Goal: Task Accomplishment & Management: Manage account settings

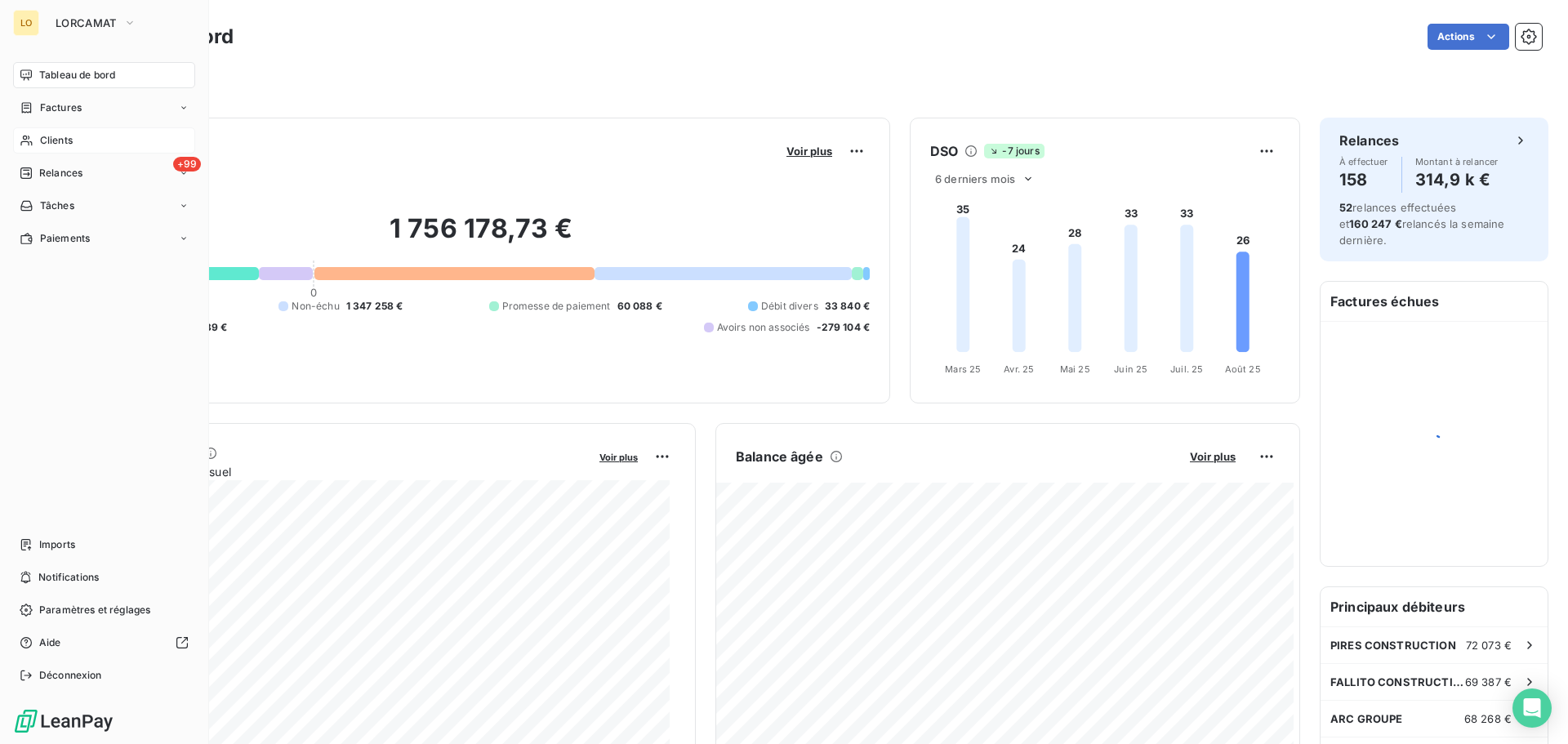
click at [39, 138] on div "Clients" at bounding box center [104, 140] width 182 height 26
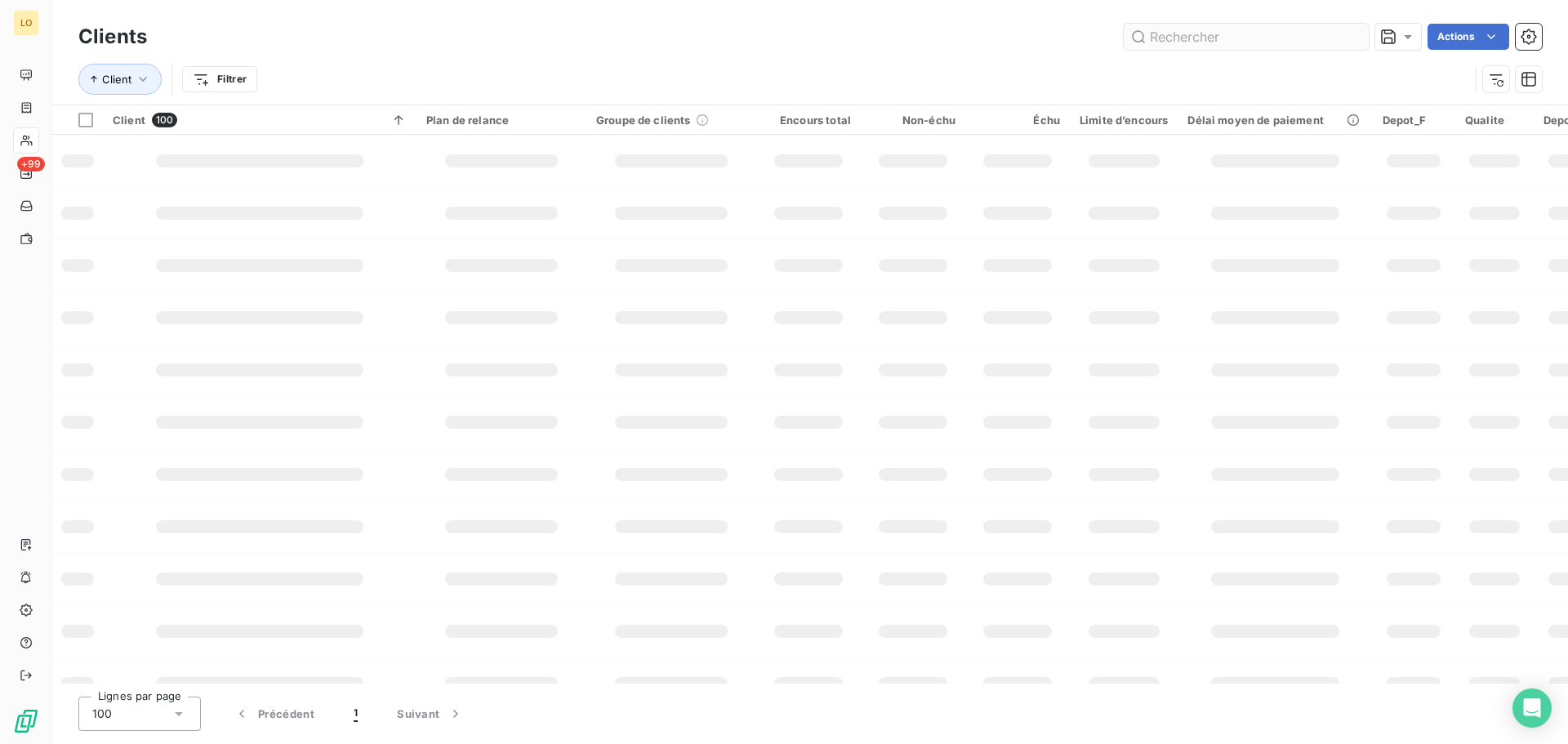
click at [1261, 35] on input "text" at bounding box center [1246, 36] width 245 height 26
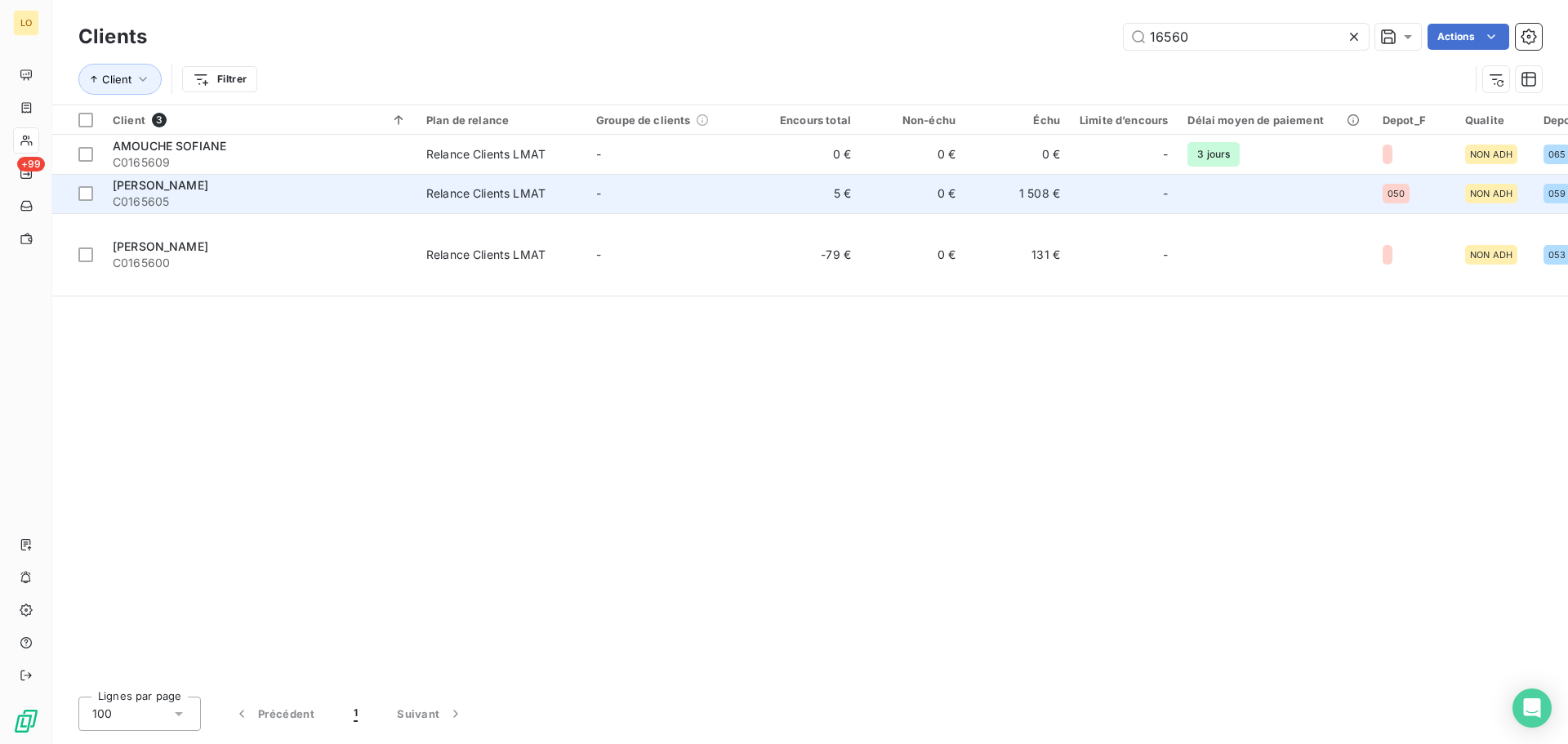
type input "16560"
click at [329, 195] on span "C0165605" at bounding box center [259, 202] width 294 height 16
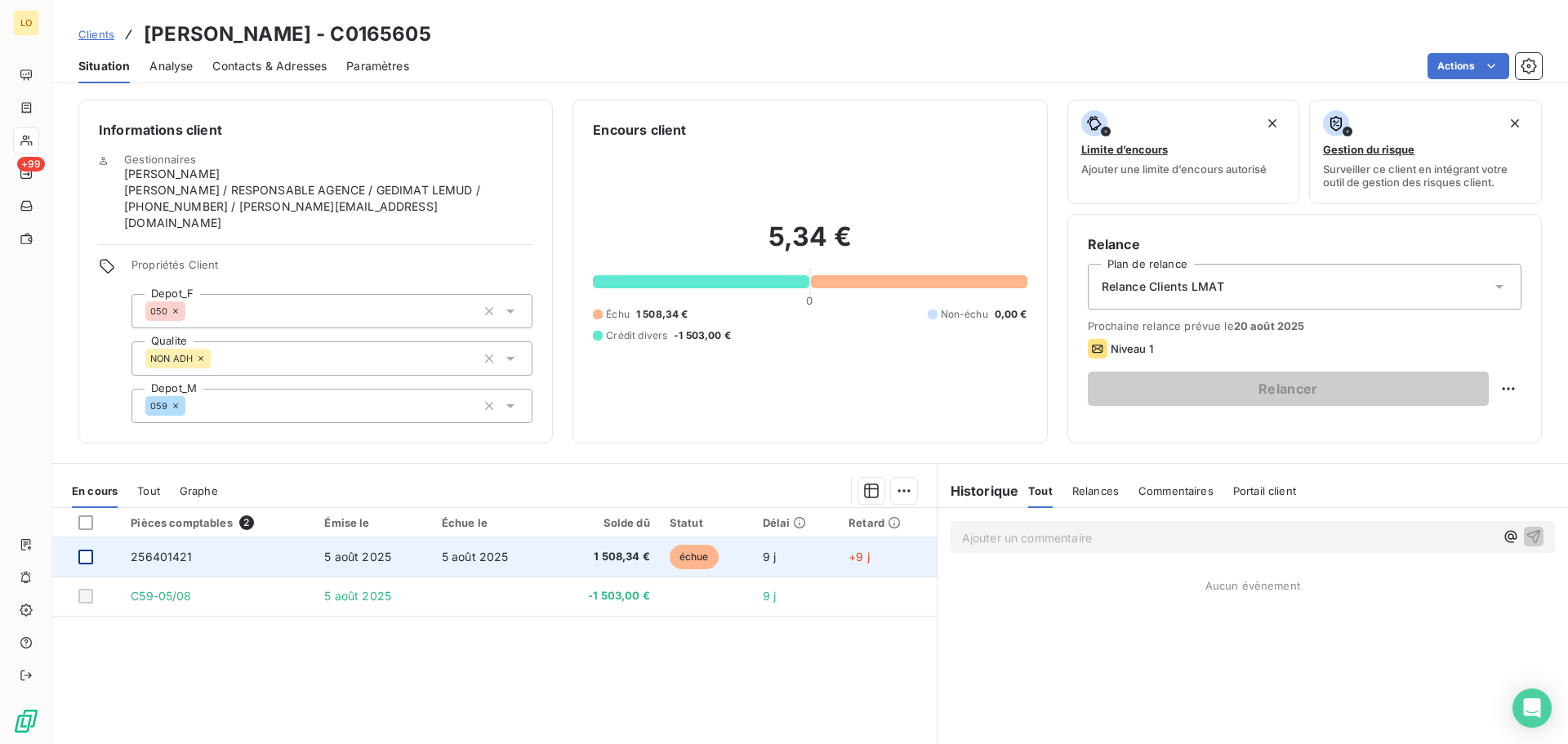
click at [84, 550] on div at bounding box center [85, 557] width 14 height 14
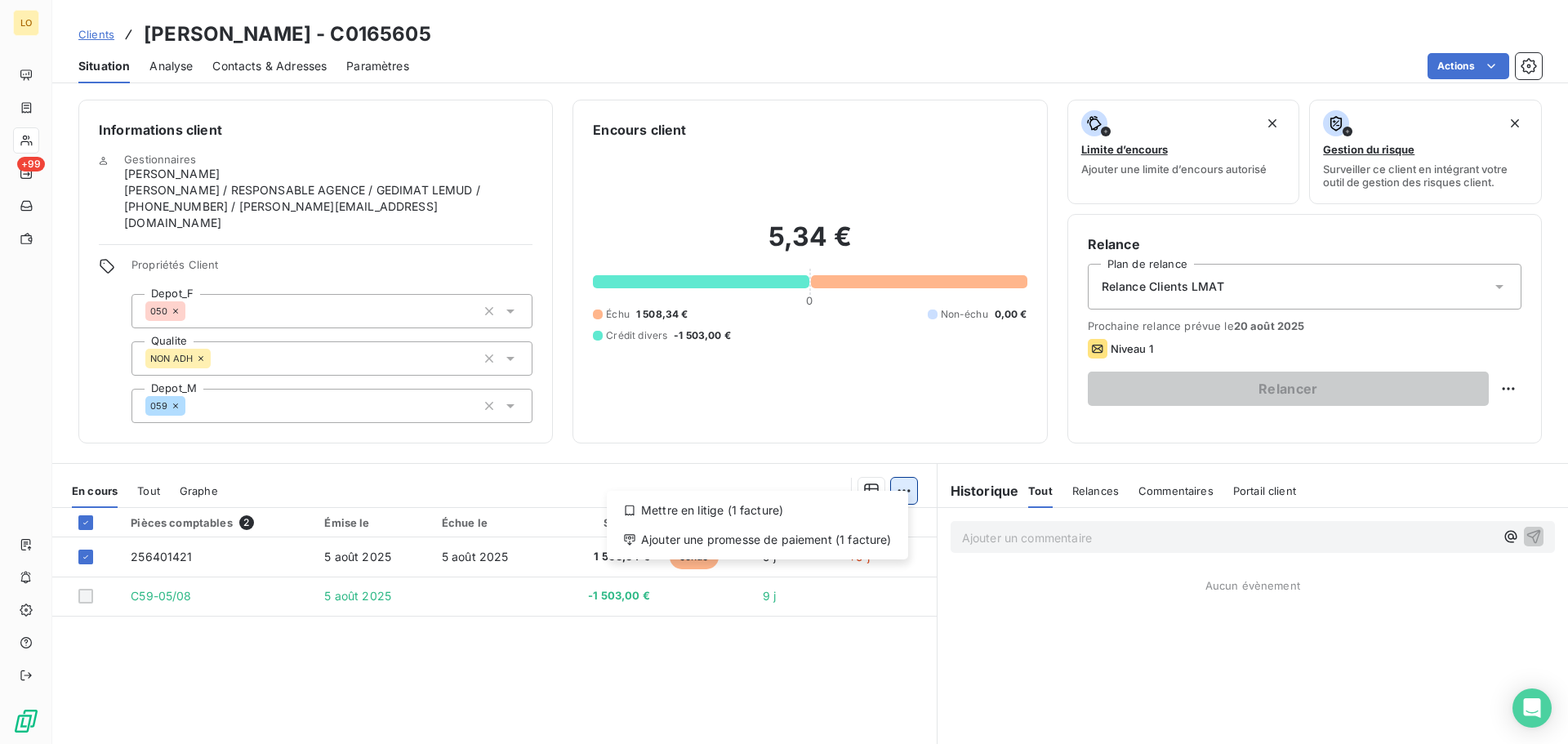
click at [892, 476] on html "LO +99 Clients [PERSON_NAME] - C0165605 Situation Analyse Contacts & Adresses P…" at bounding box center [784, 372] width 1568 height 744
click at [764, 513] on div "Mettre en litige (1 facture)" at bounding box center [757, 510] width 288 height 26
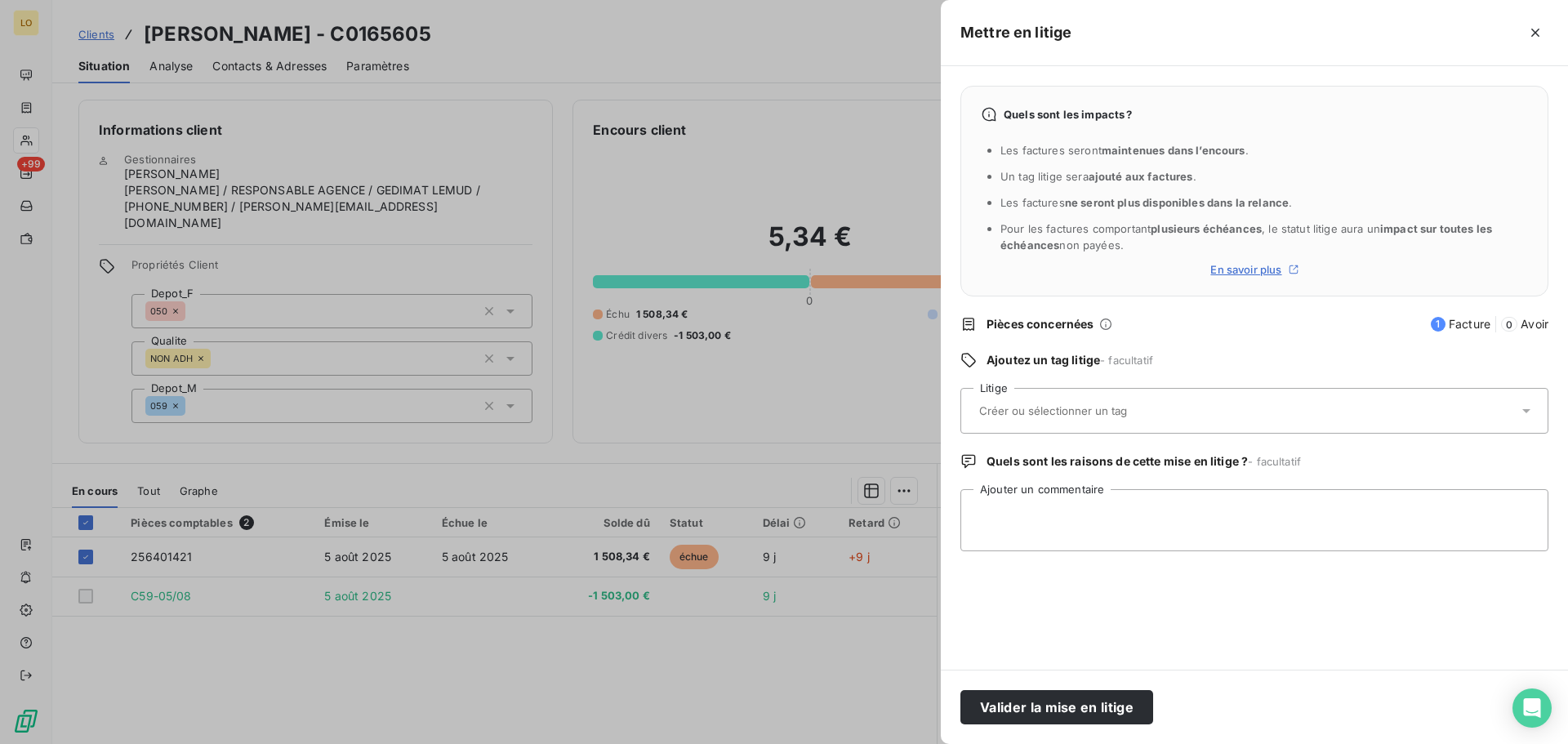
click at [1080, 426] on div at bounding box center [1246, 411] width 544 height 34
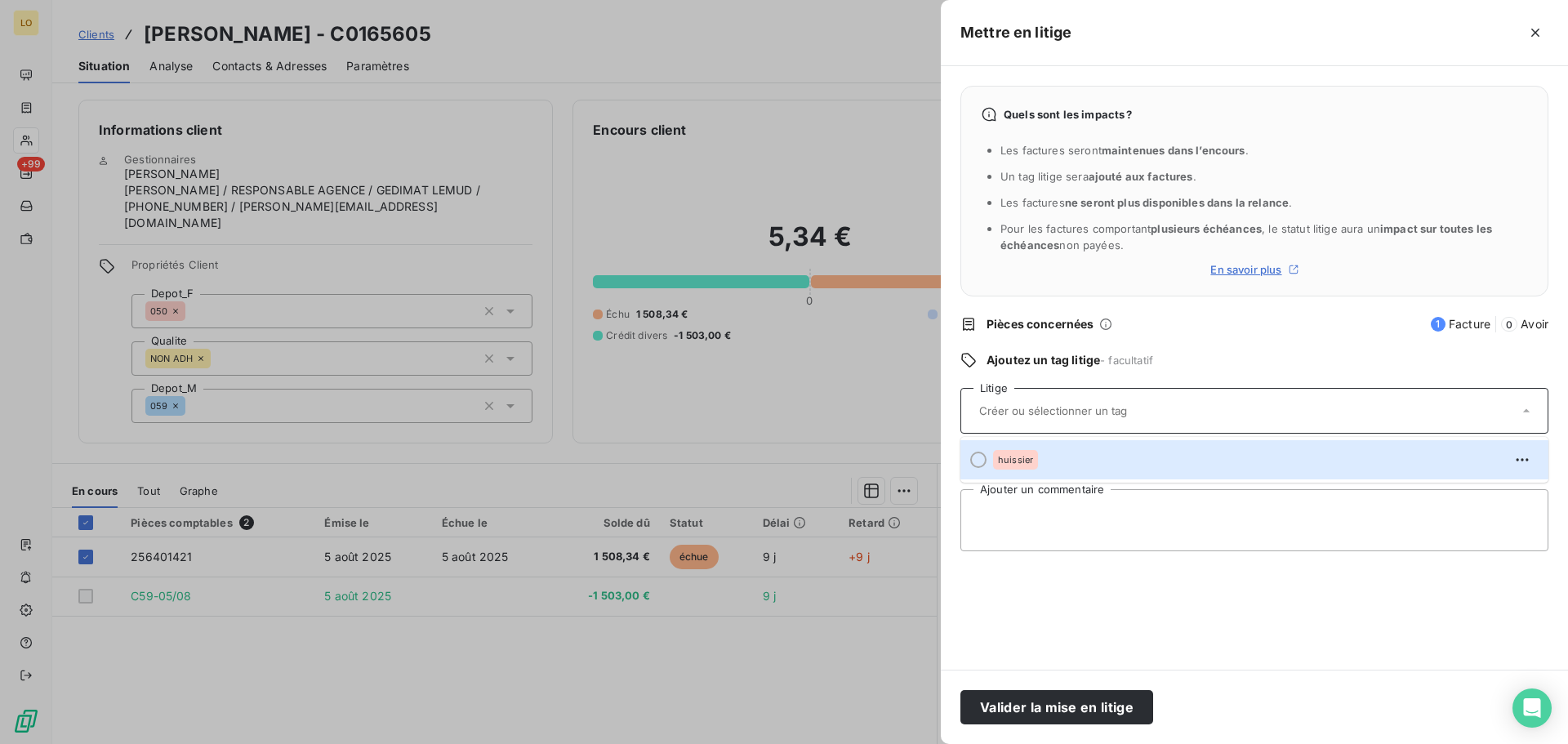
click at [1150, 416] on input "text" at bounding box center [1097, 410] width 237 height 14
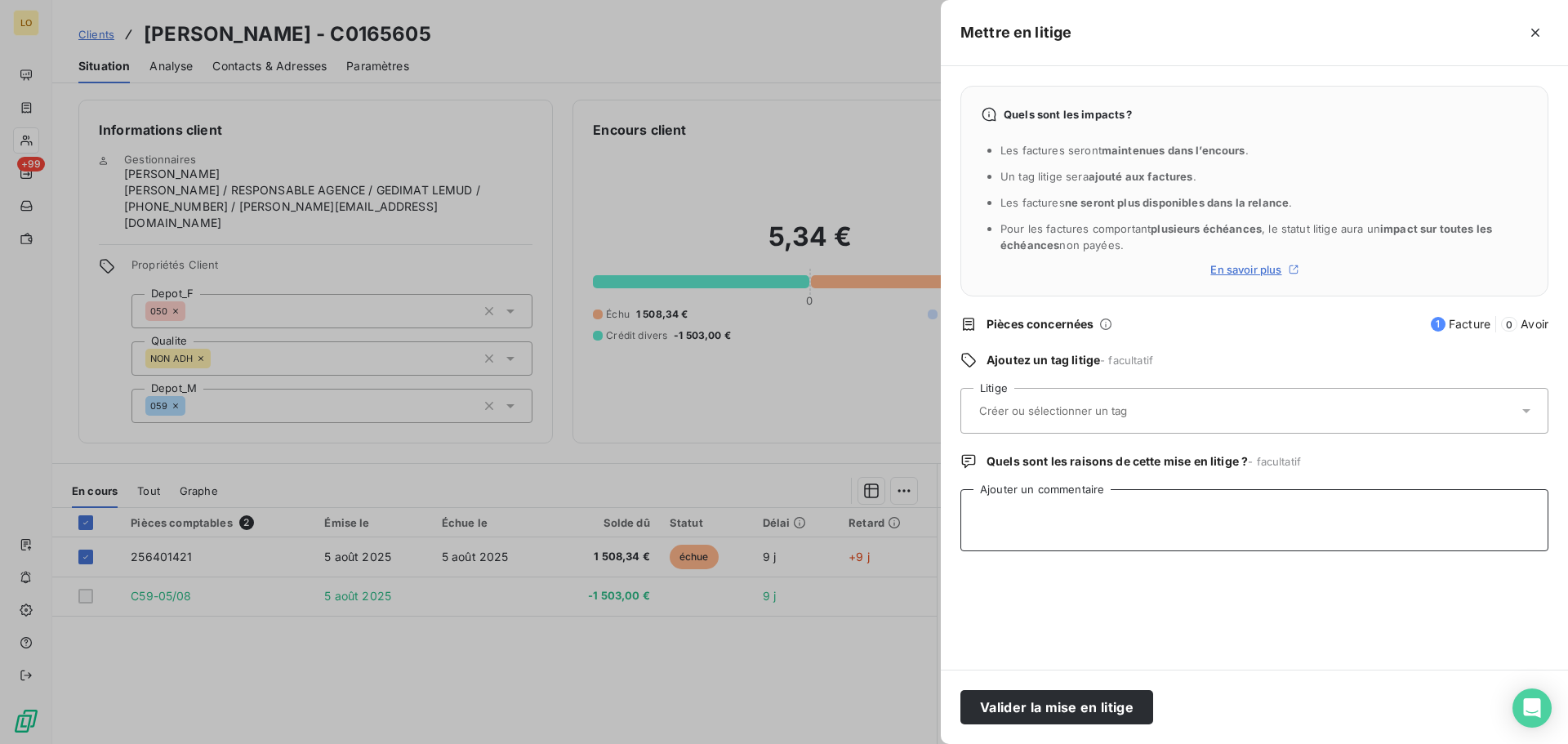
click at [1093, 518] on textarea "Ajouter un commentaire" at bounding box center [1255, 520] width 588 height 62
click at [1045, 510] on textarea "[PERSON_NAME] va verifier le prix" at bounding box center [1255, 520] width 588 height 62
click at [1165, 501] on textarea "[PERSON_NAME] va vérifier le prix" at bounding box center [1255, 520] width 588 height 62
click at [1181, 515] on textarea "[PERSON_NAME] va vérifier le prix" at bounding box center [1255, 520] width 588 height 62
type textarea "[PERSON_NAME] va vérifier le prix"
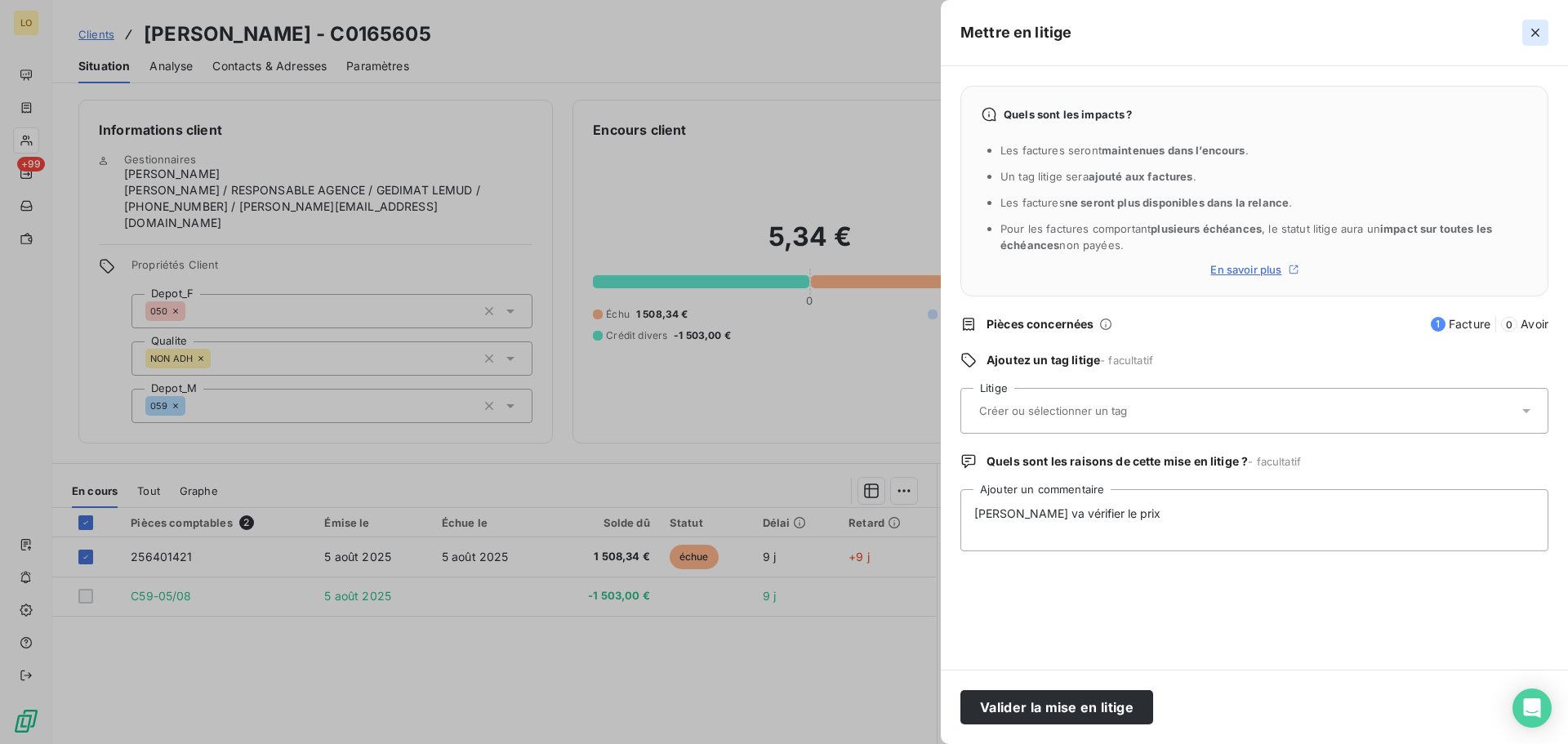
click at [1532, 44] on button "button" at bounding box center [1535, 32] width 26 height 26
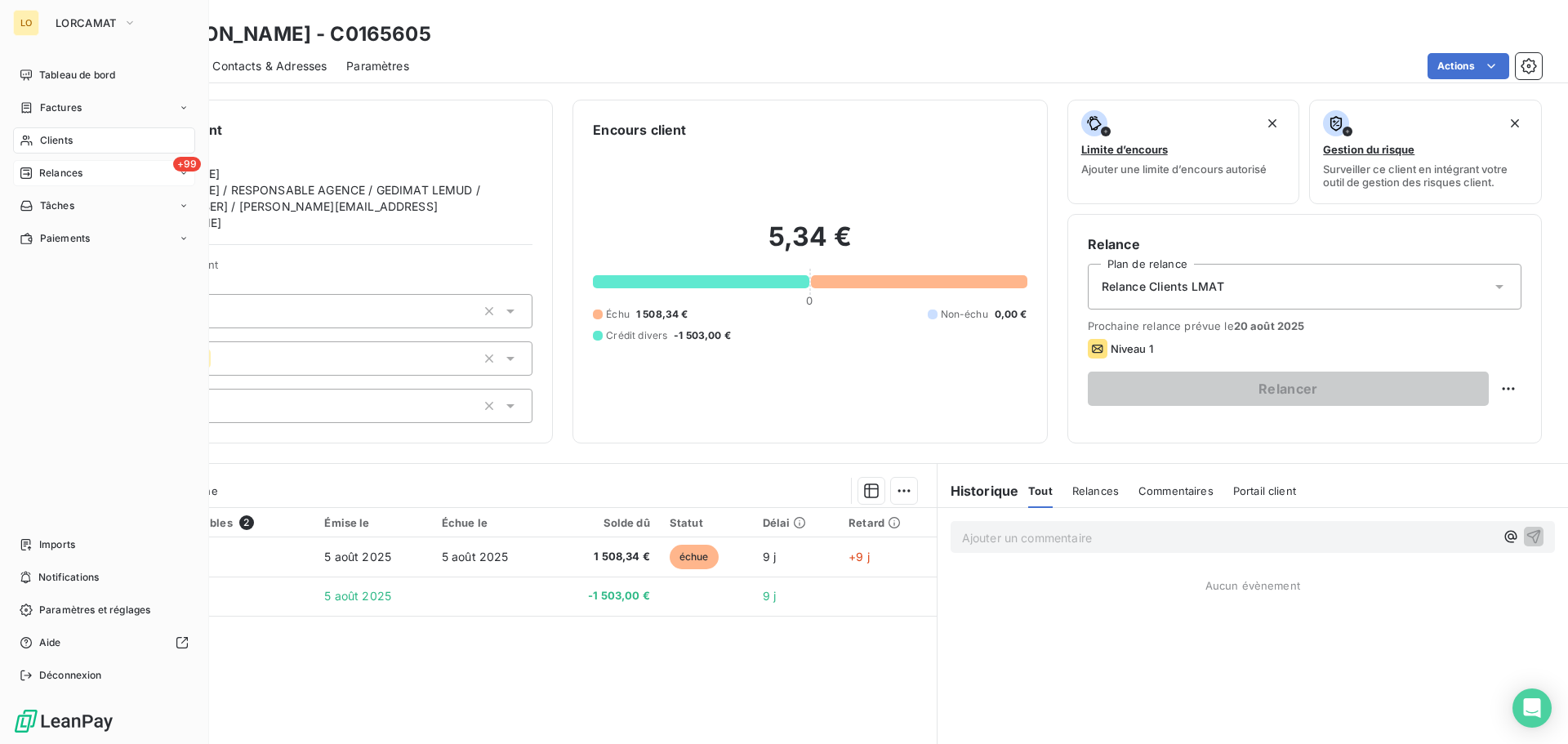
click at [31, 175] on icon at bounding box center [26, 173] width 12 height 12
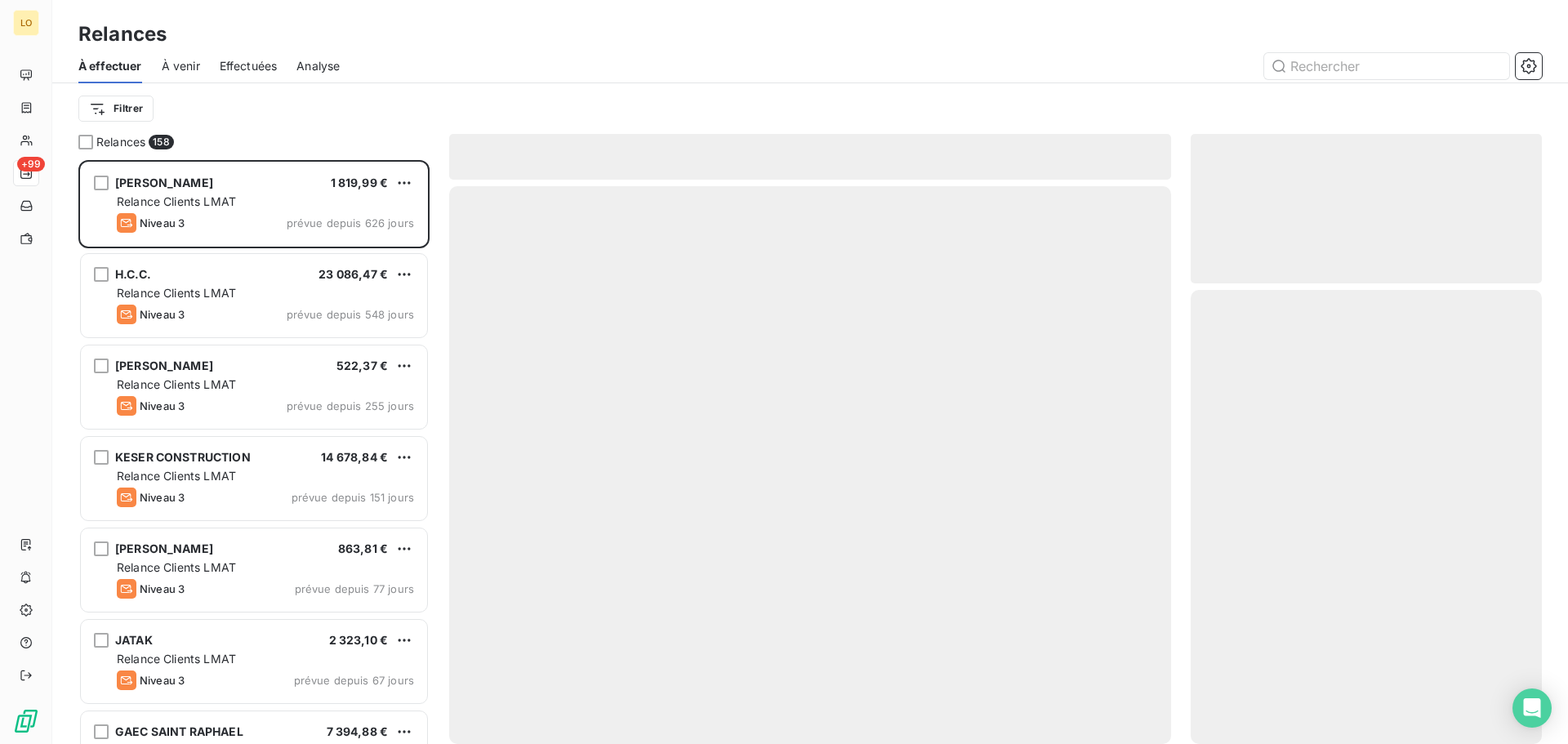
scroll to position [571, 339]
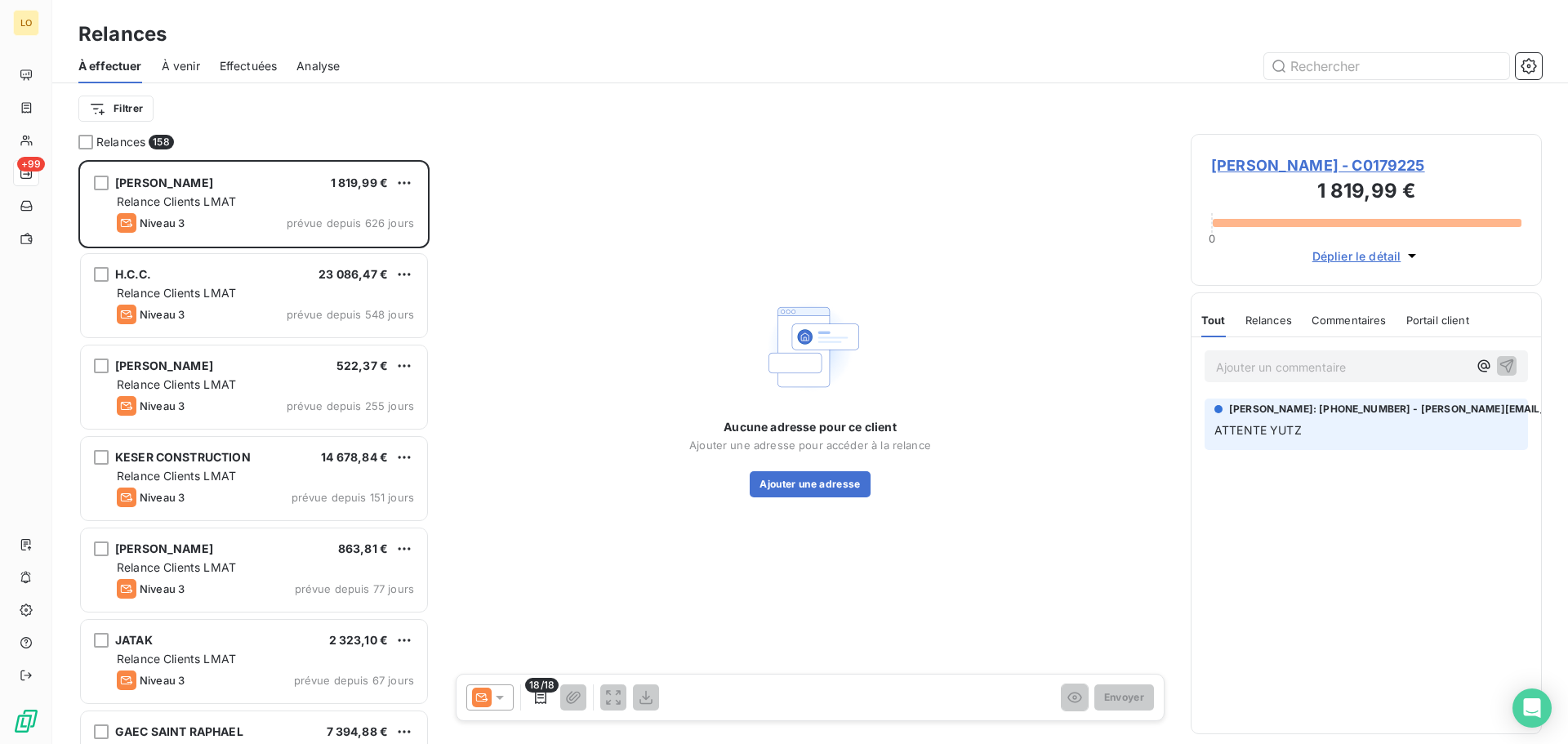
click at [261, 67] on span "Effectuées" at bounding box center [248, 66] width 58 height 16
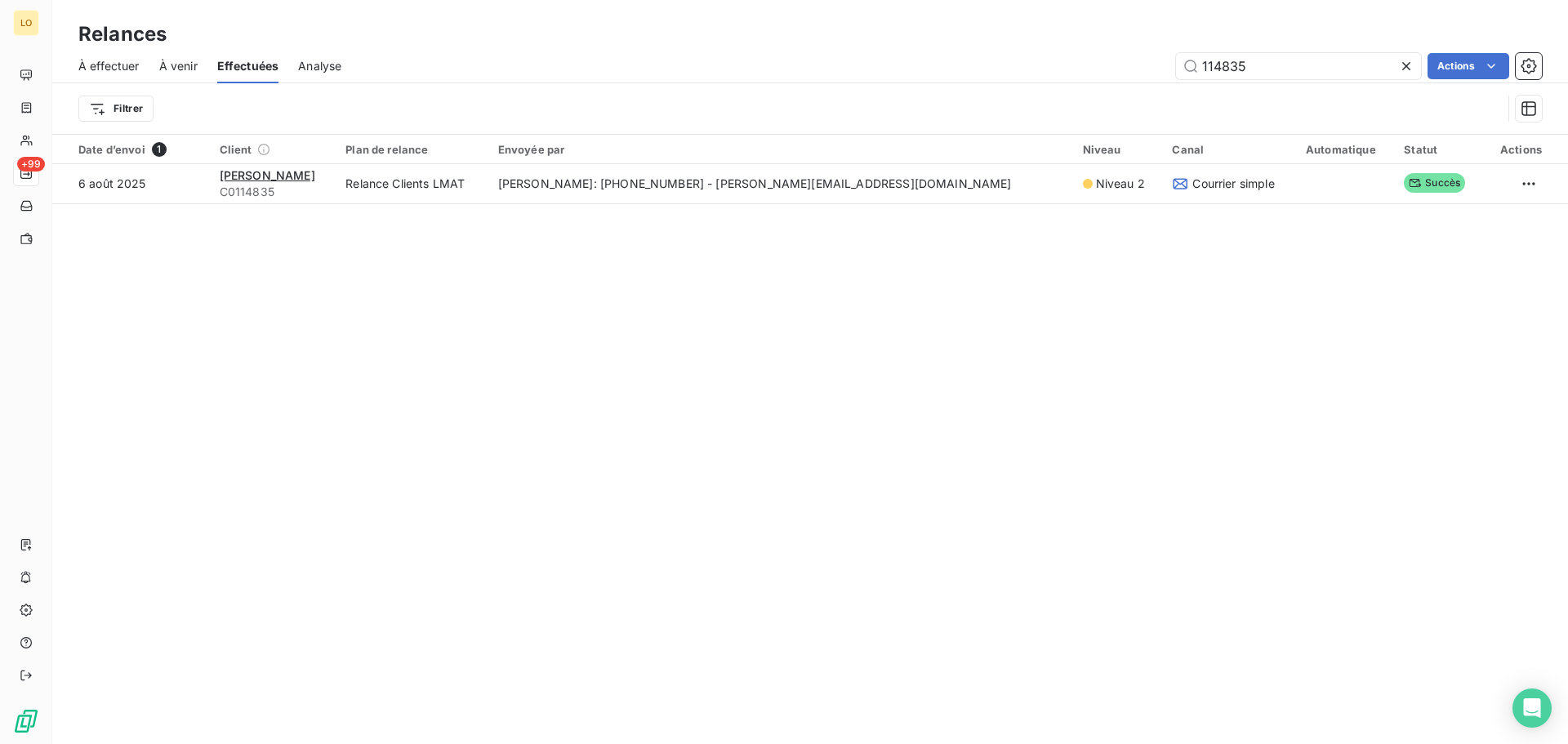
click at [1402, 67] on icon at bounding box center [1406, 66] width 16 height 16
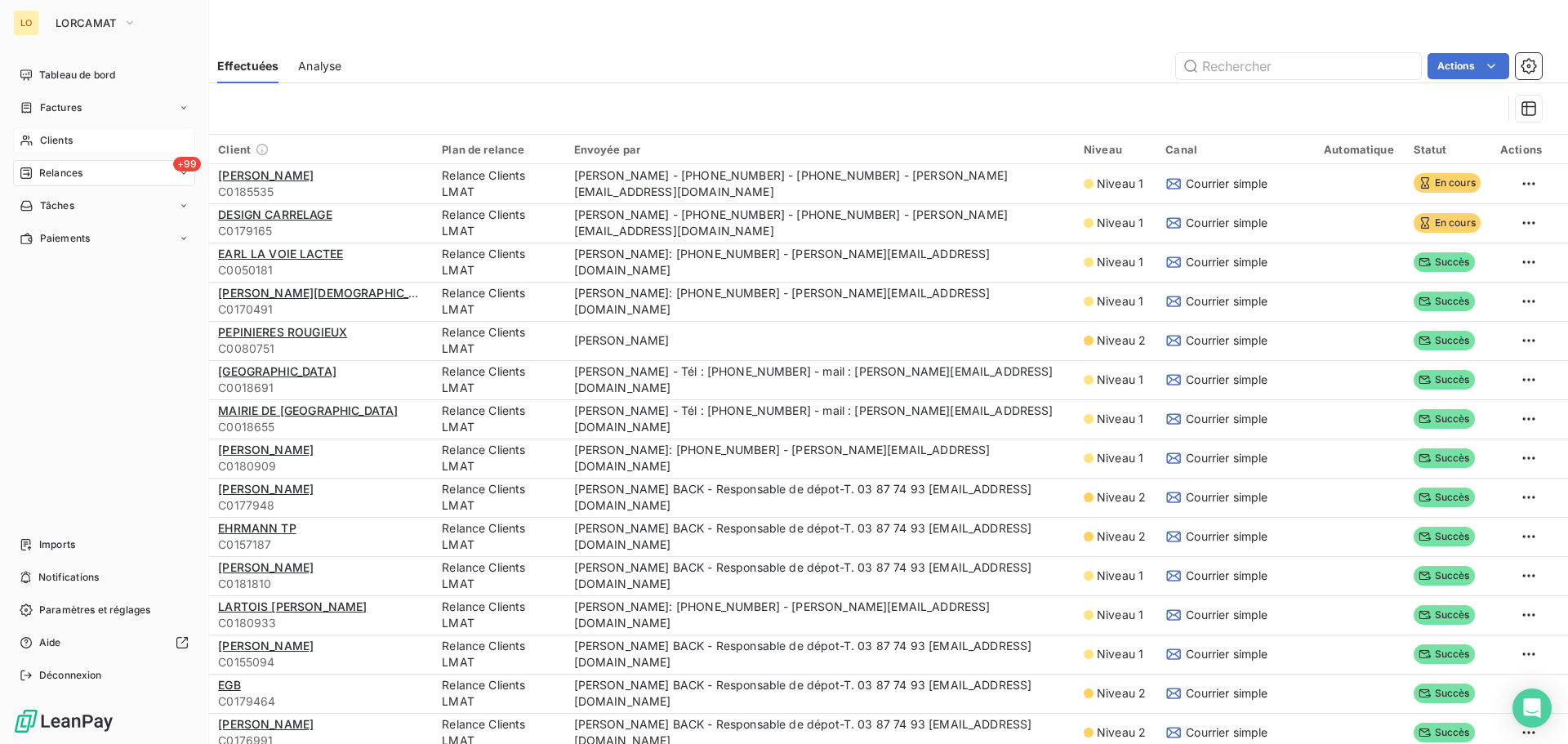
click at [67, 140] on span "Clients" at bounding box center [56, 140] width 32 height 14
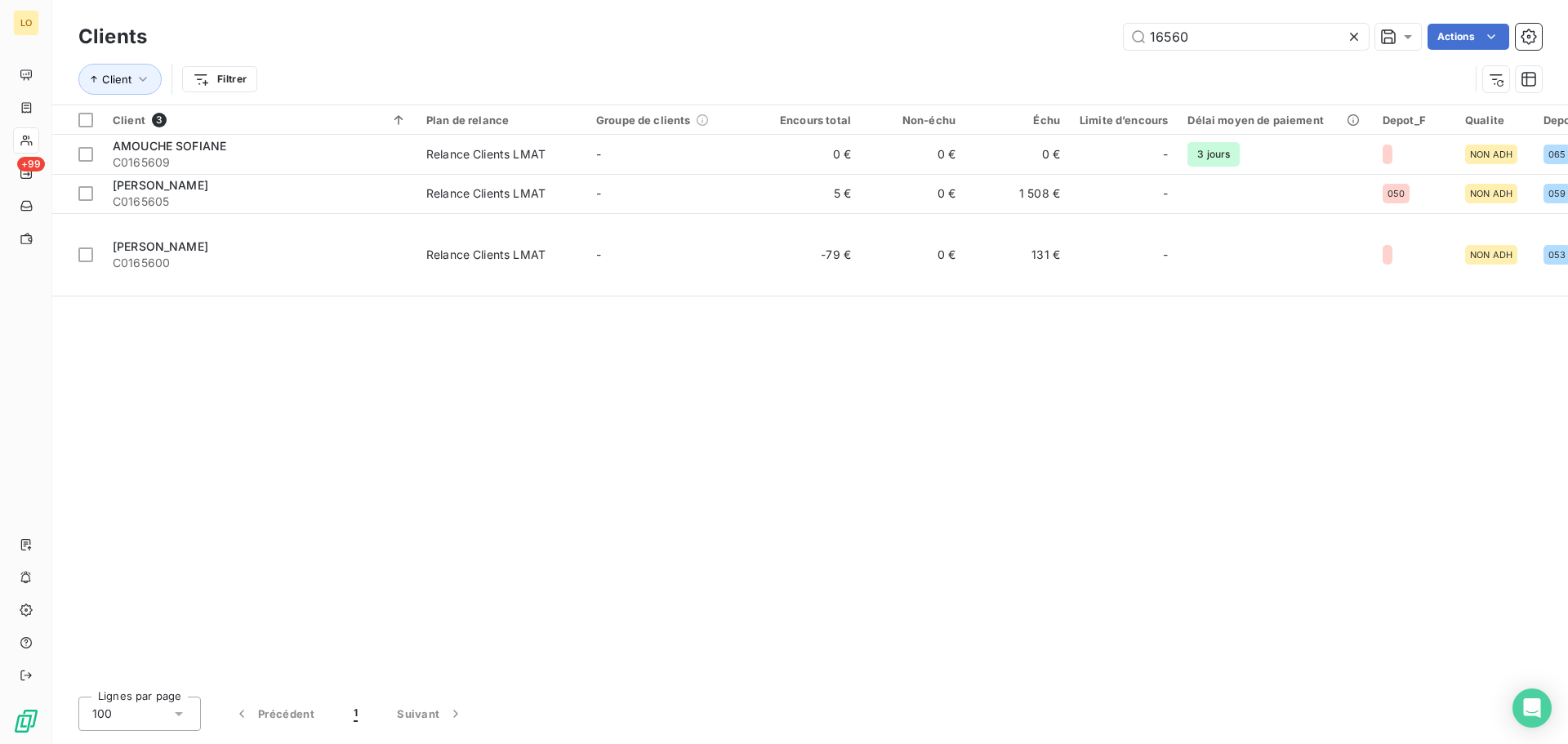
click at [1351, 40] on icon at bounding box center [1354, 37] width 16 height 16
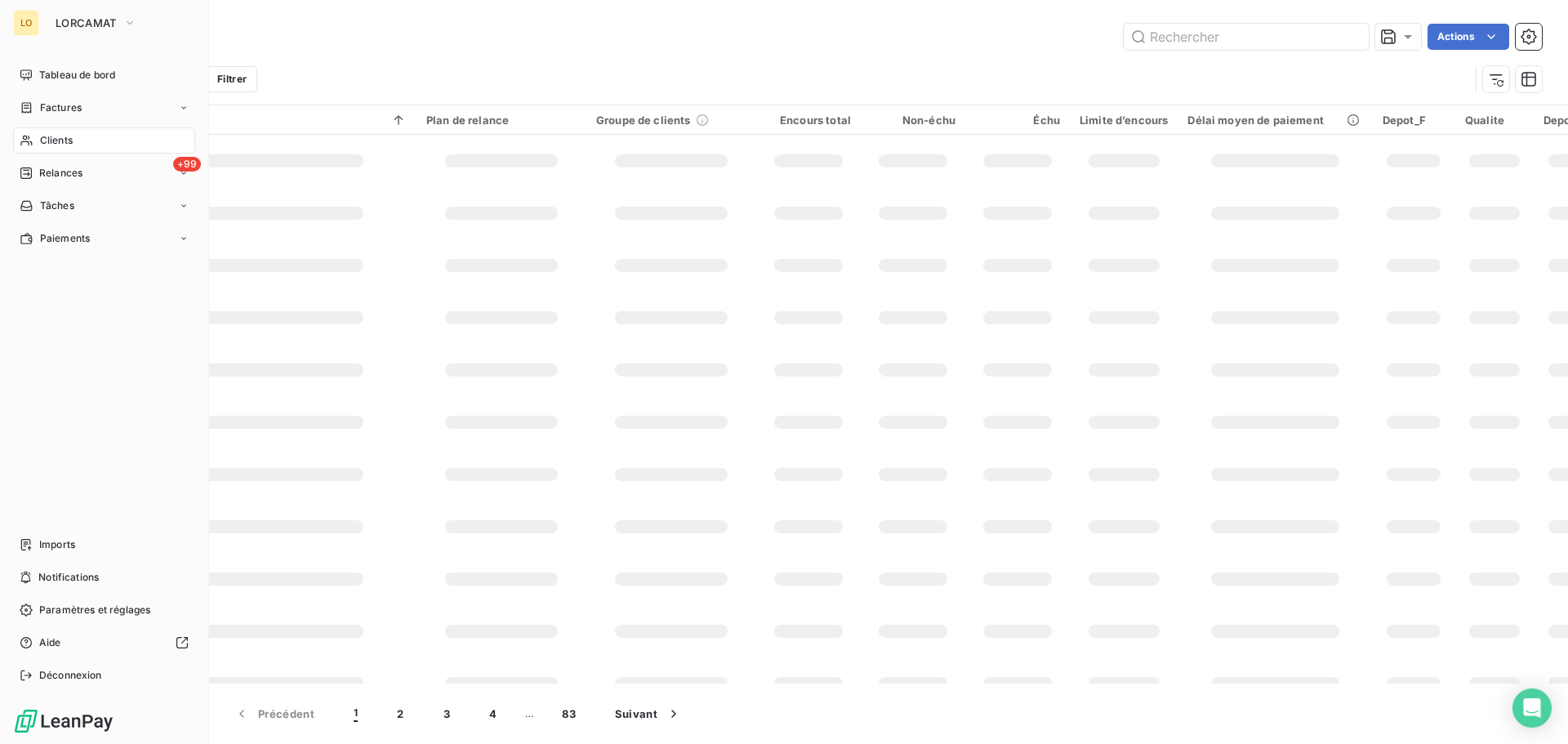
click at [56, 176] on span "Relances" at bounding box center [61, 173] width 43 height 14
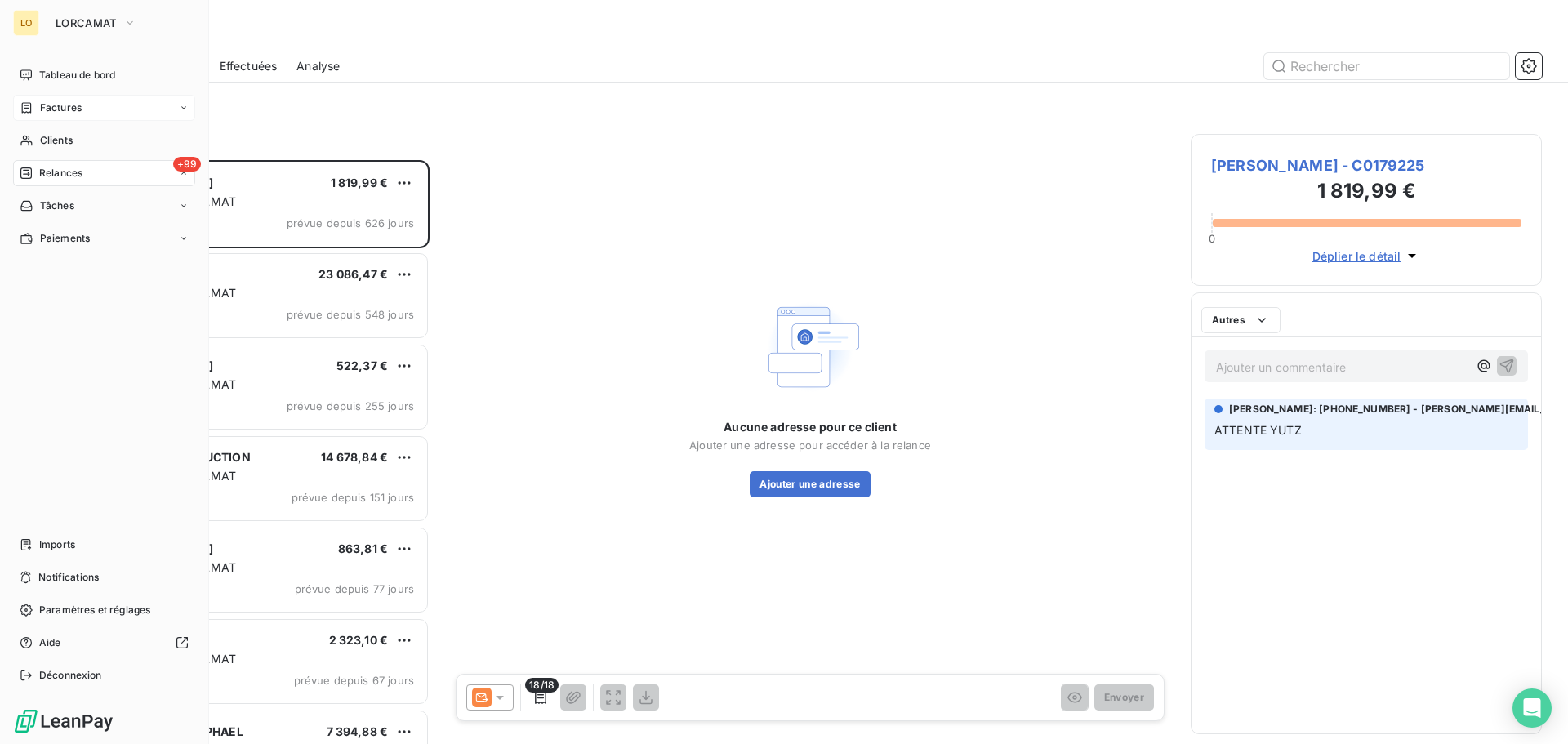
scroll to position [571, 339]
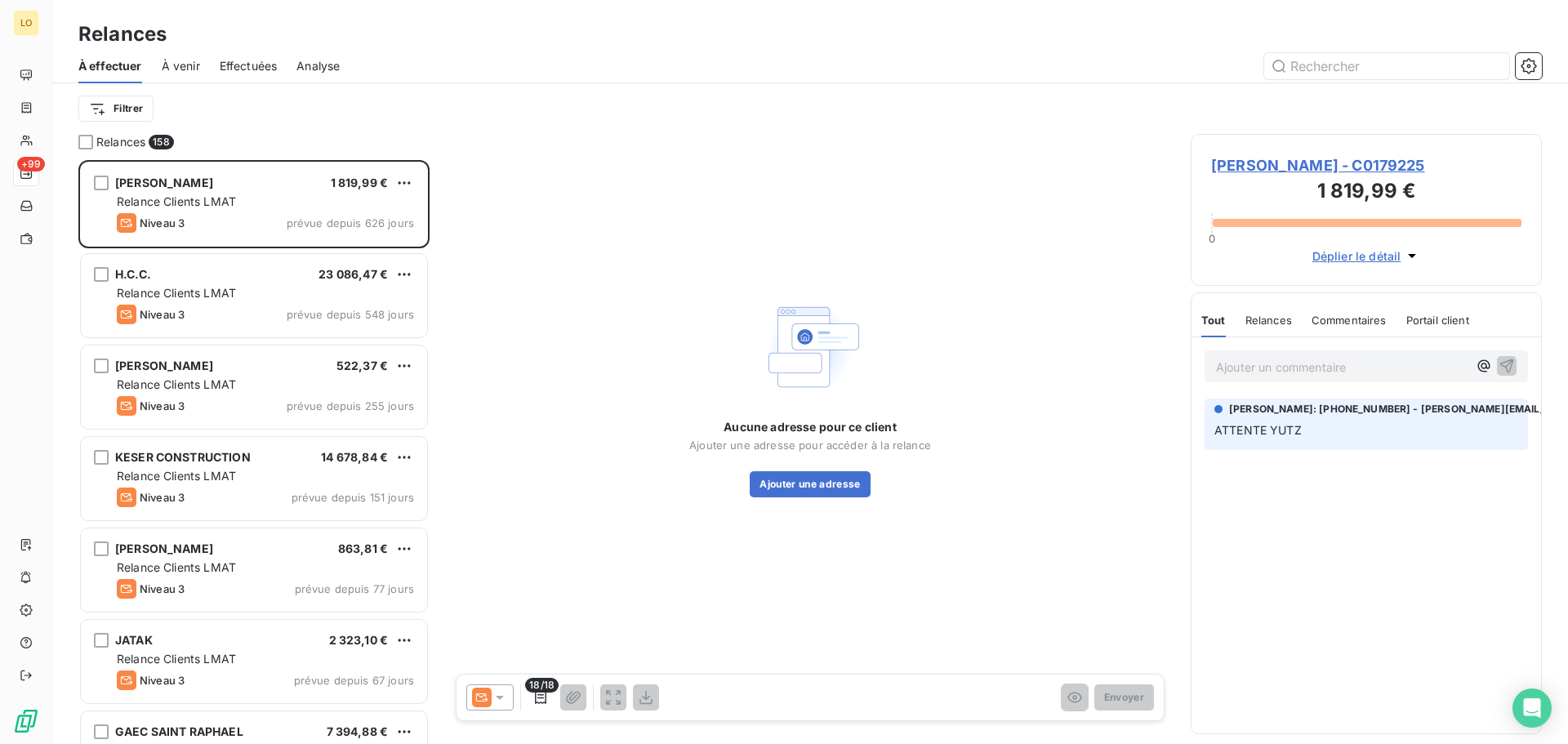
click at [144, 121] on div "Filtrer" at bounding box center [810, 108] width 1464 height 31
click at [142, 112] on html "LO +99 Relances À effectuer À venir Effectuées Analyse Filtrer Relances 158 [PE…" at bounding box center [784, 372] width 1568 height 744
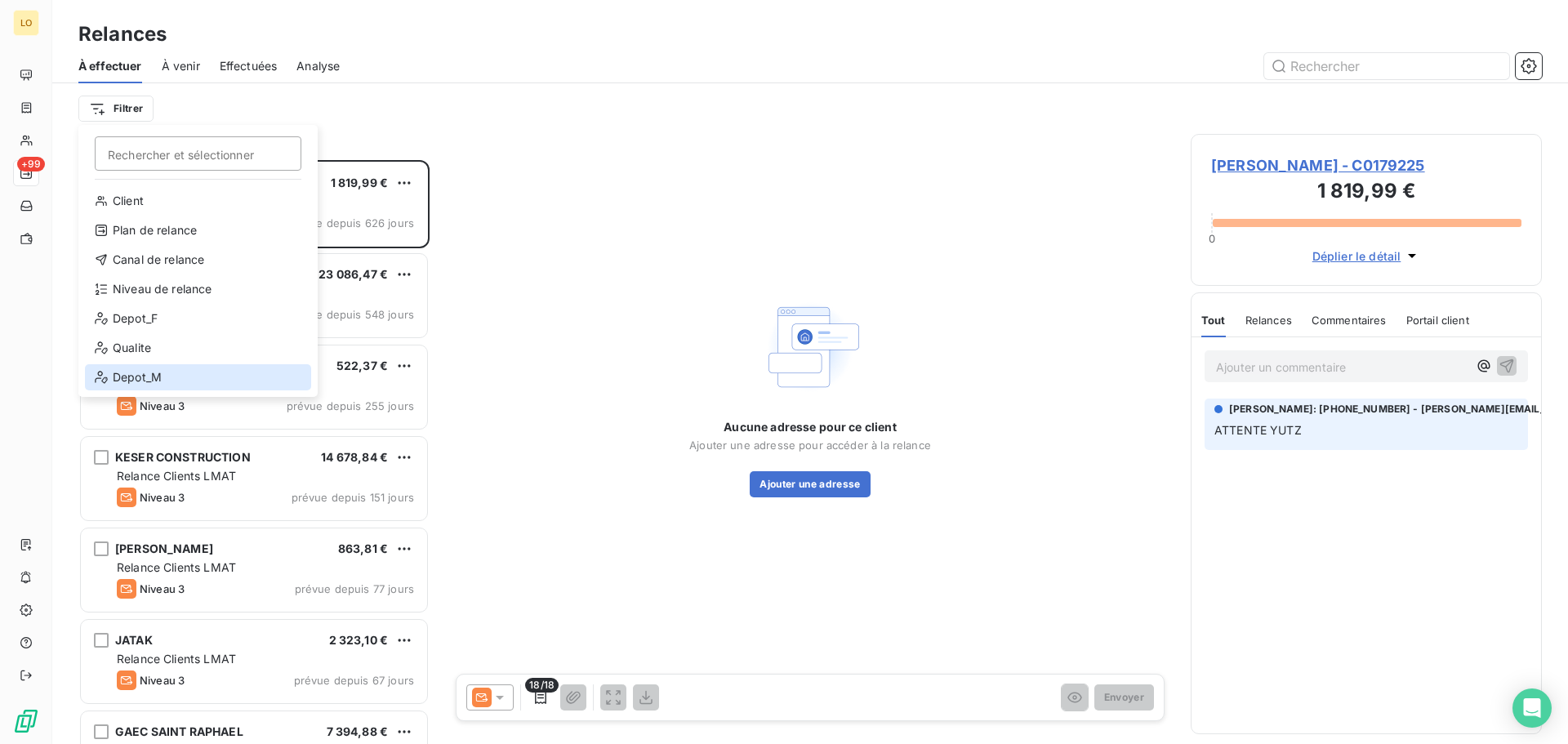
click at [157, 379] on div "Depot_M" at bounding box center [197, 377] width 226 height 26
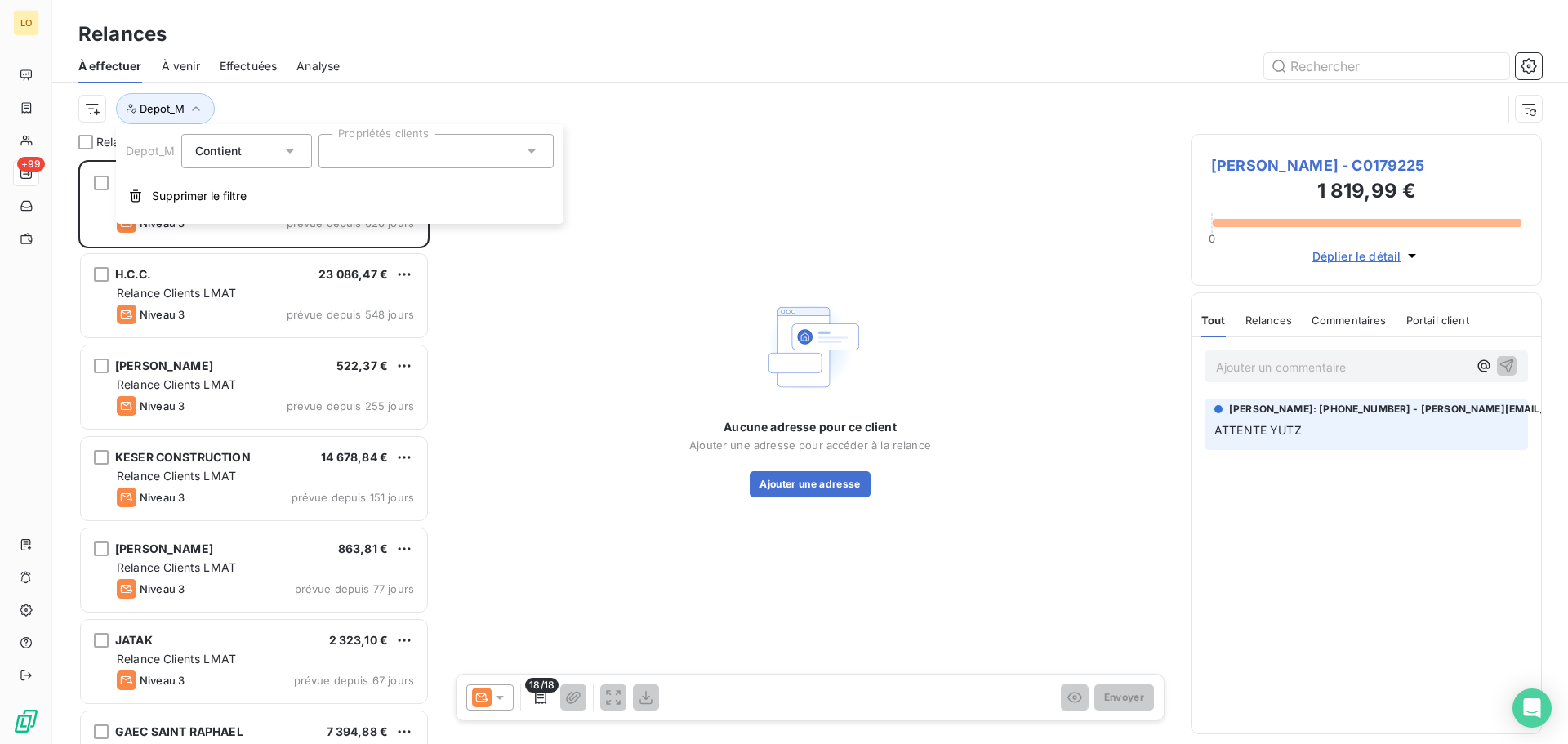
click at [373, 155] on div at bounding box center [435, 151] width 235 height 34
type input "88"
click at [433, 193] on li "088" at bounding box center [436, 191] width 228 height 32
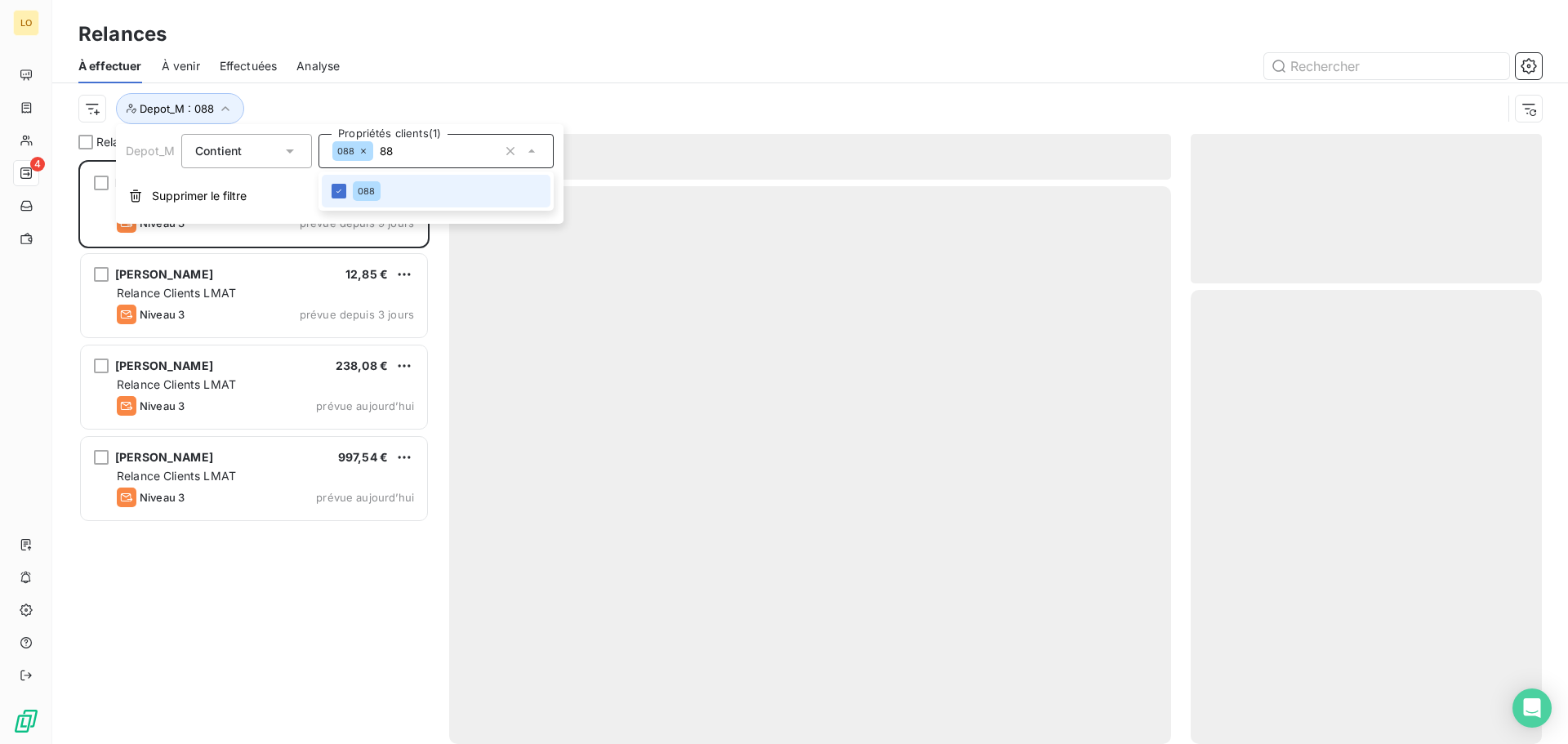
scroll to position [571, 339]
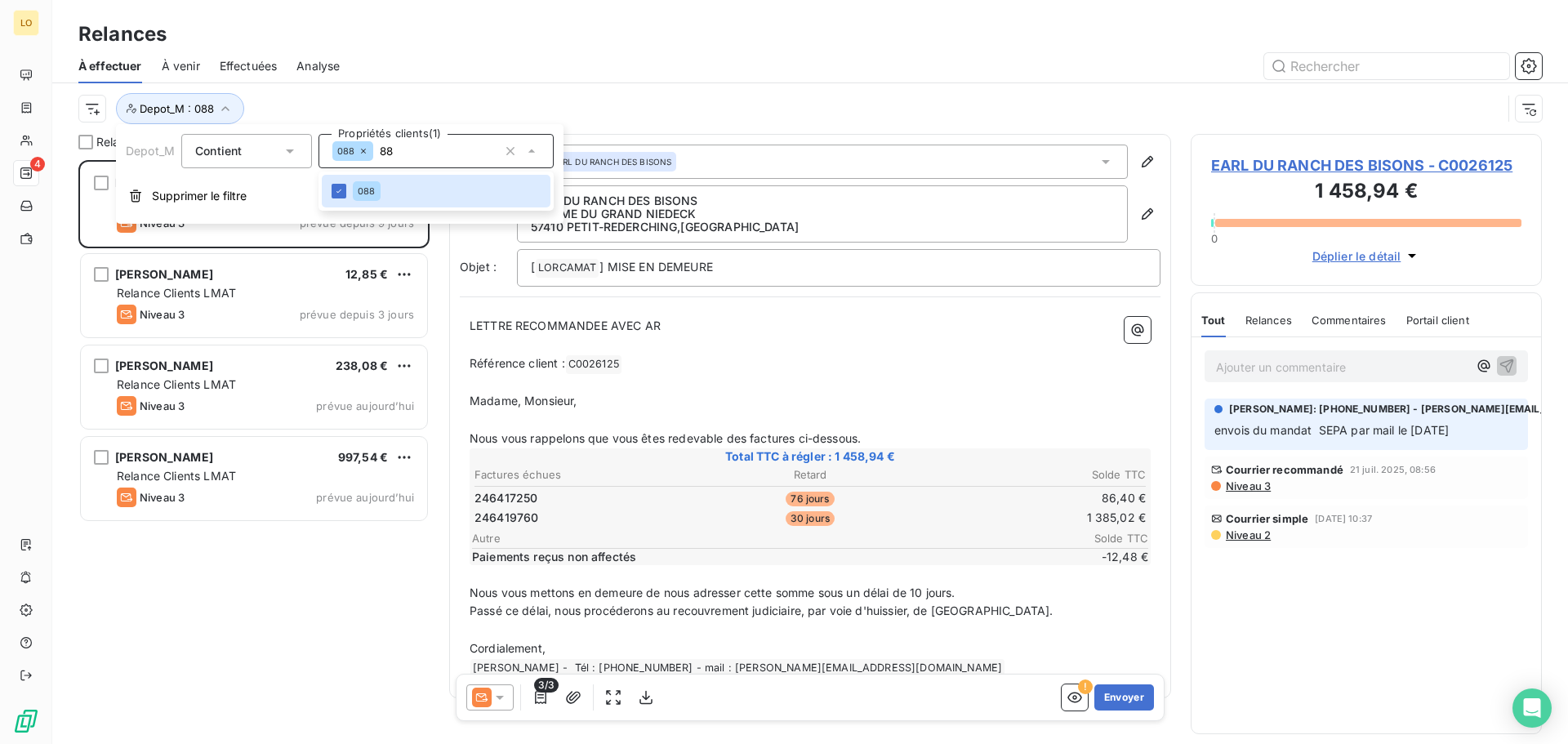
click at [473, 106] on div "Depot_M : 088" at bounding box center [790, 108] width 1423 height 31
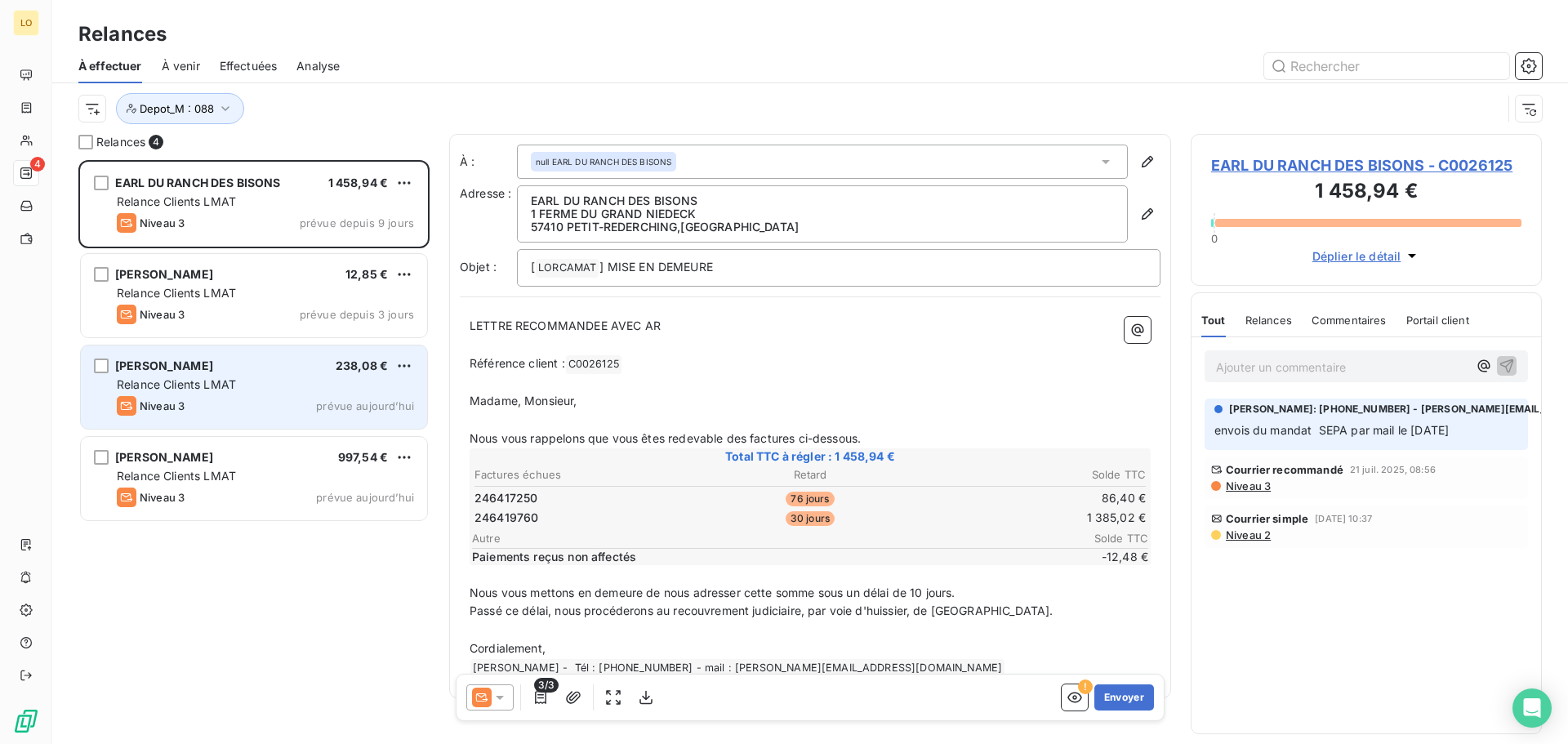
click at [213, 367] on span "[PERSON_NAME]" at bounding box center [164, 365] width 98 height 13
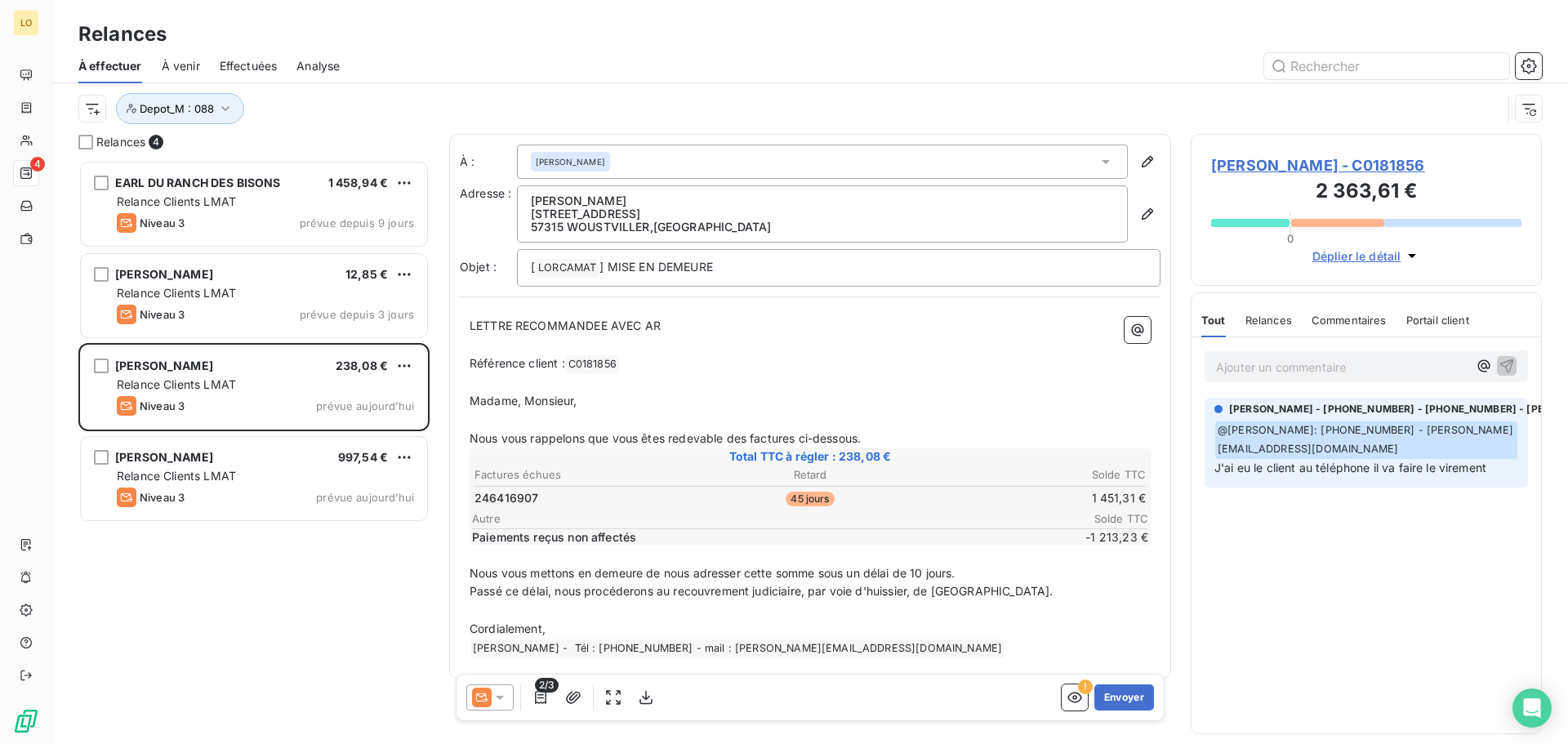
click at [1385, 170] on span "[PERSON_NAME] - C0181856" at bounding box center [1366, 166] width 310 height 22
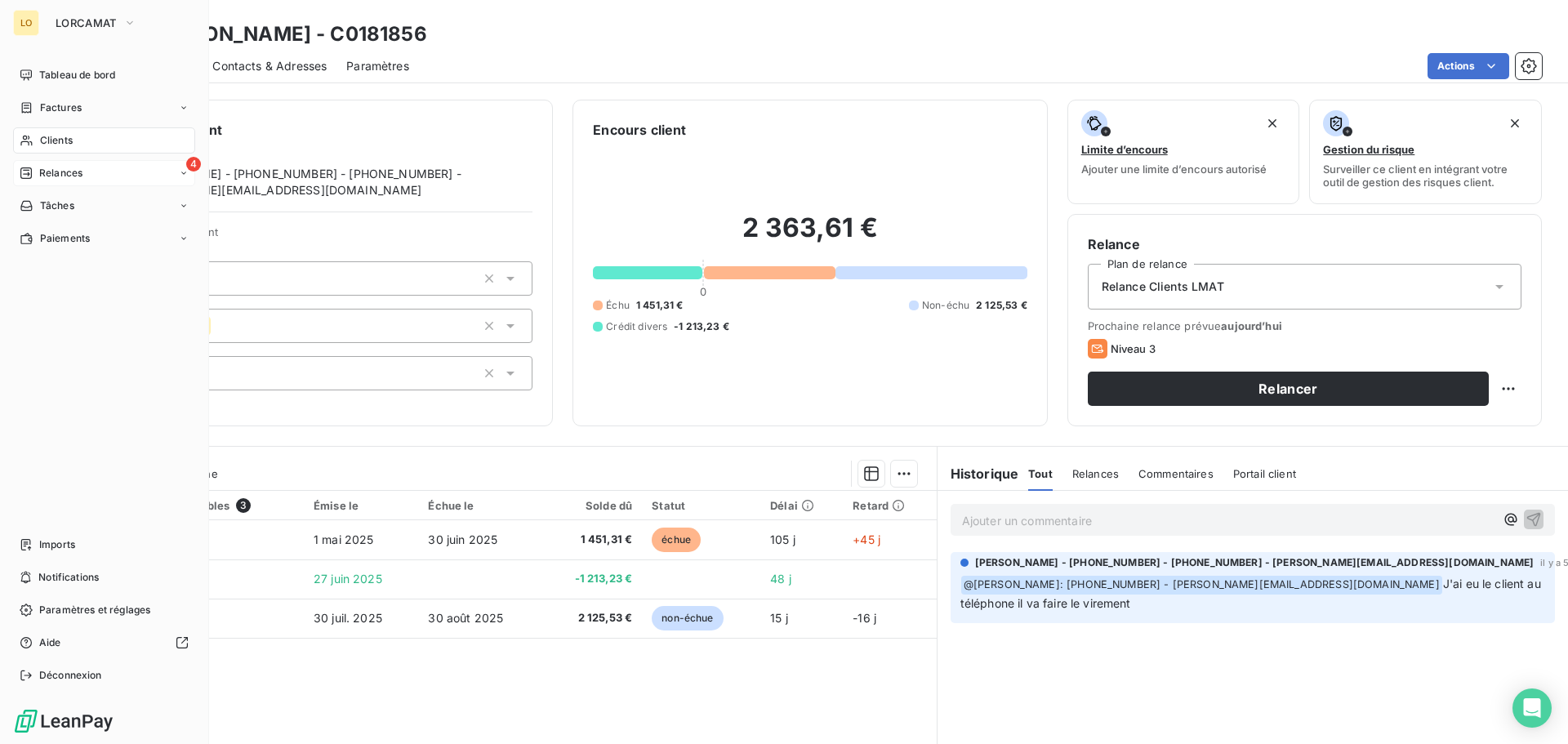
click at [67, 176] on span "Relances" at bounding box center [61, 173] width 43 height 14
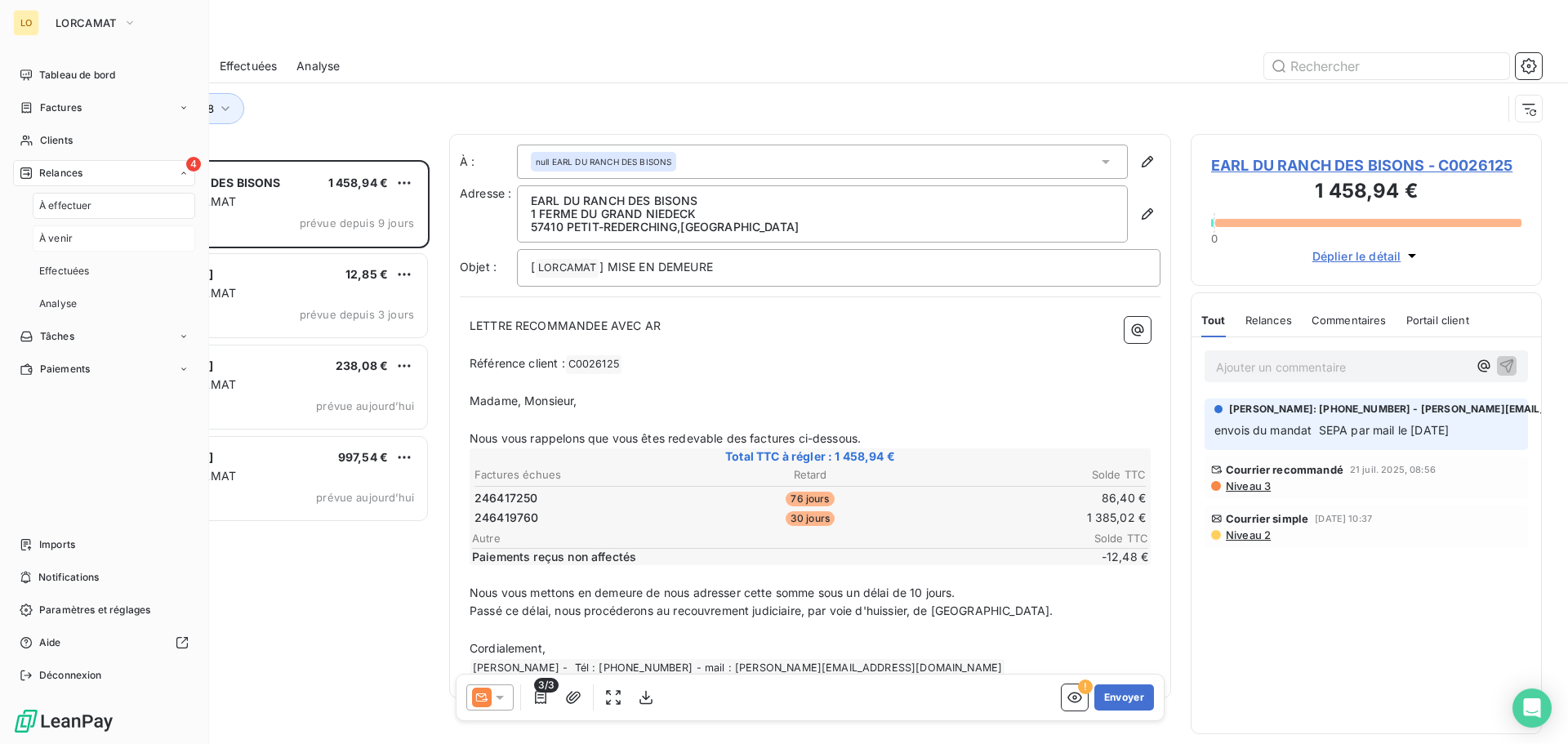
scroll to position [571, 339]
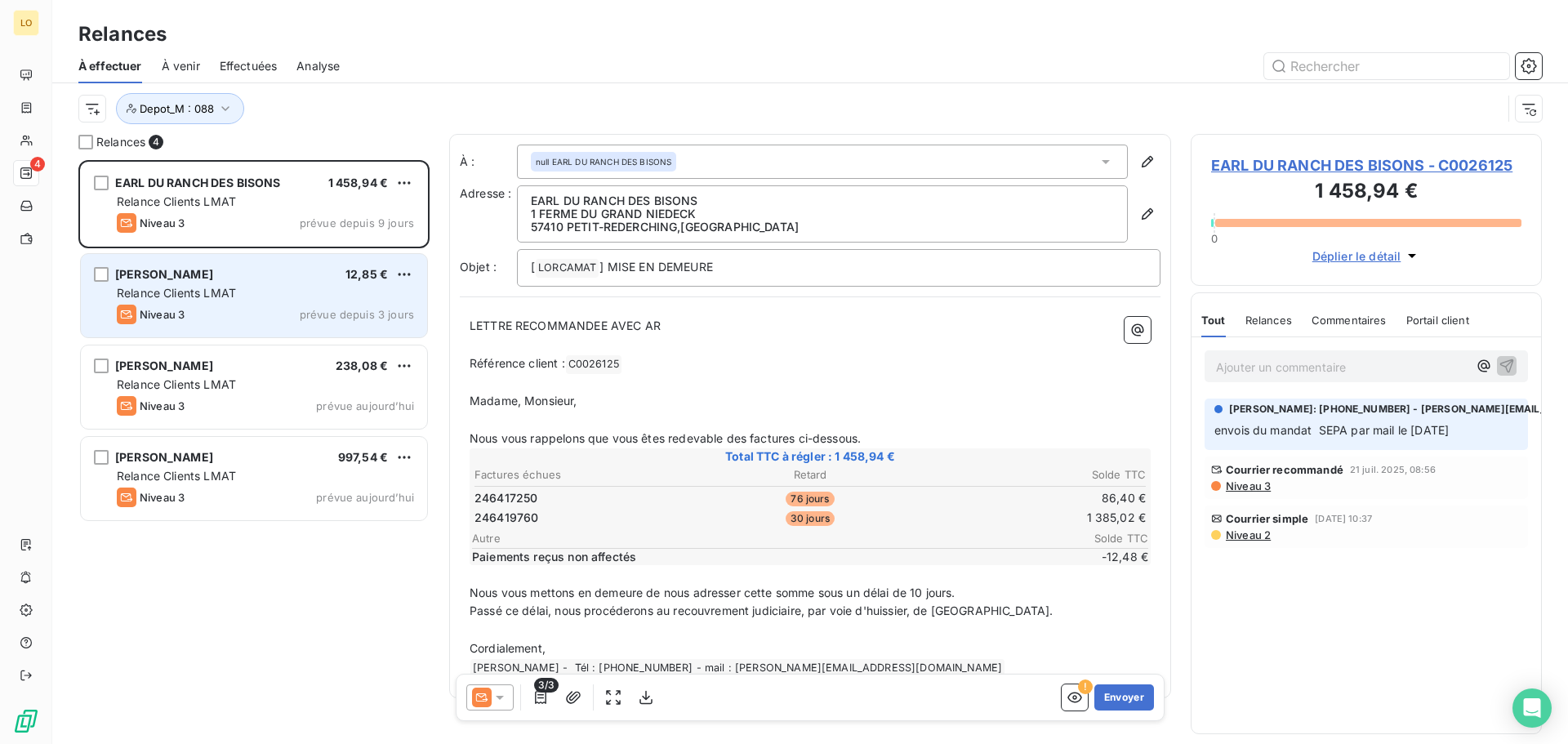
click at [280, 299] on div "Relance Clients LMAT" at bounding box center [265, 293] width 297 height 16
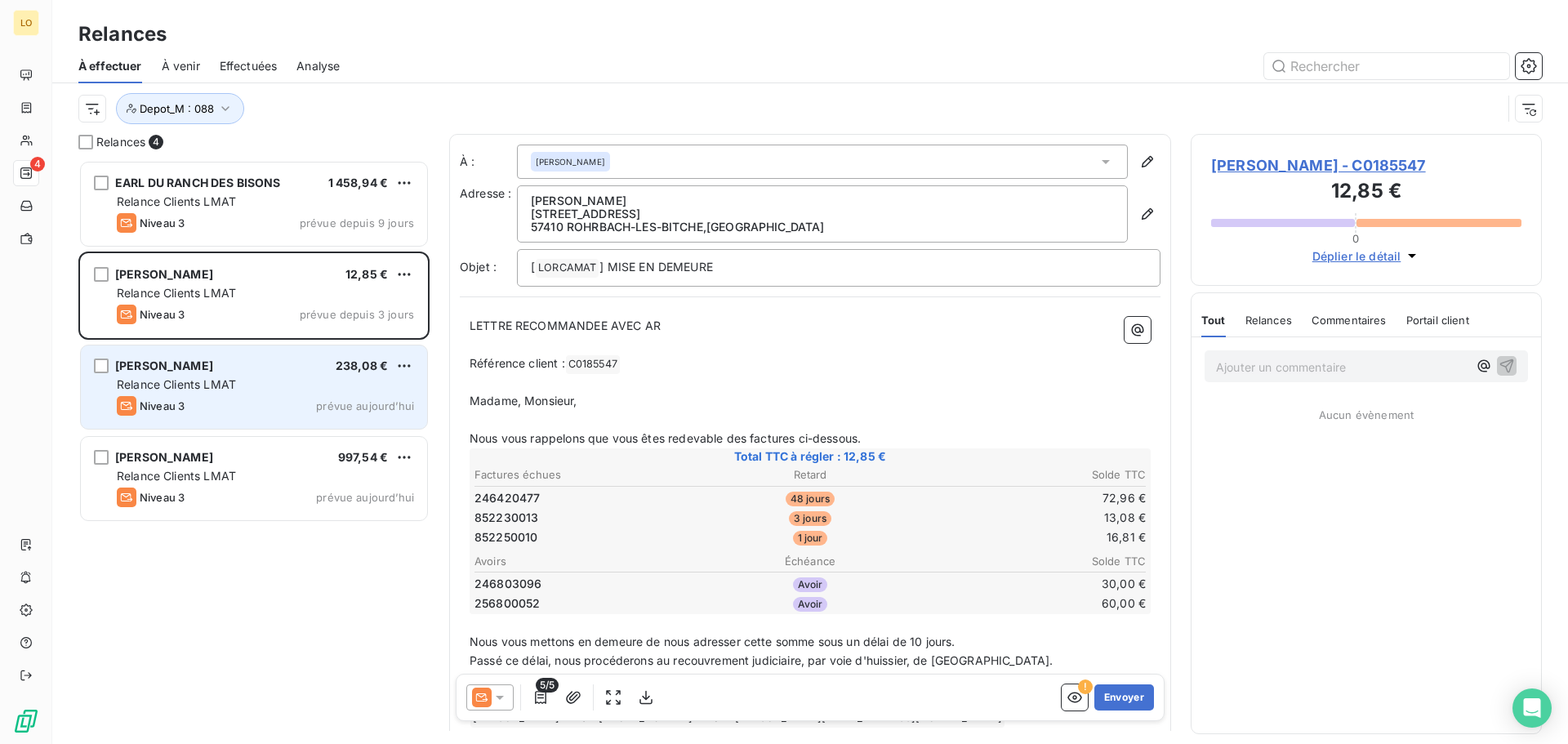
click at [291, 360] on div "[PERSON_NAME] 238,08 €" at bounding box center [265, 366] width 297 height 14
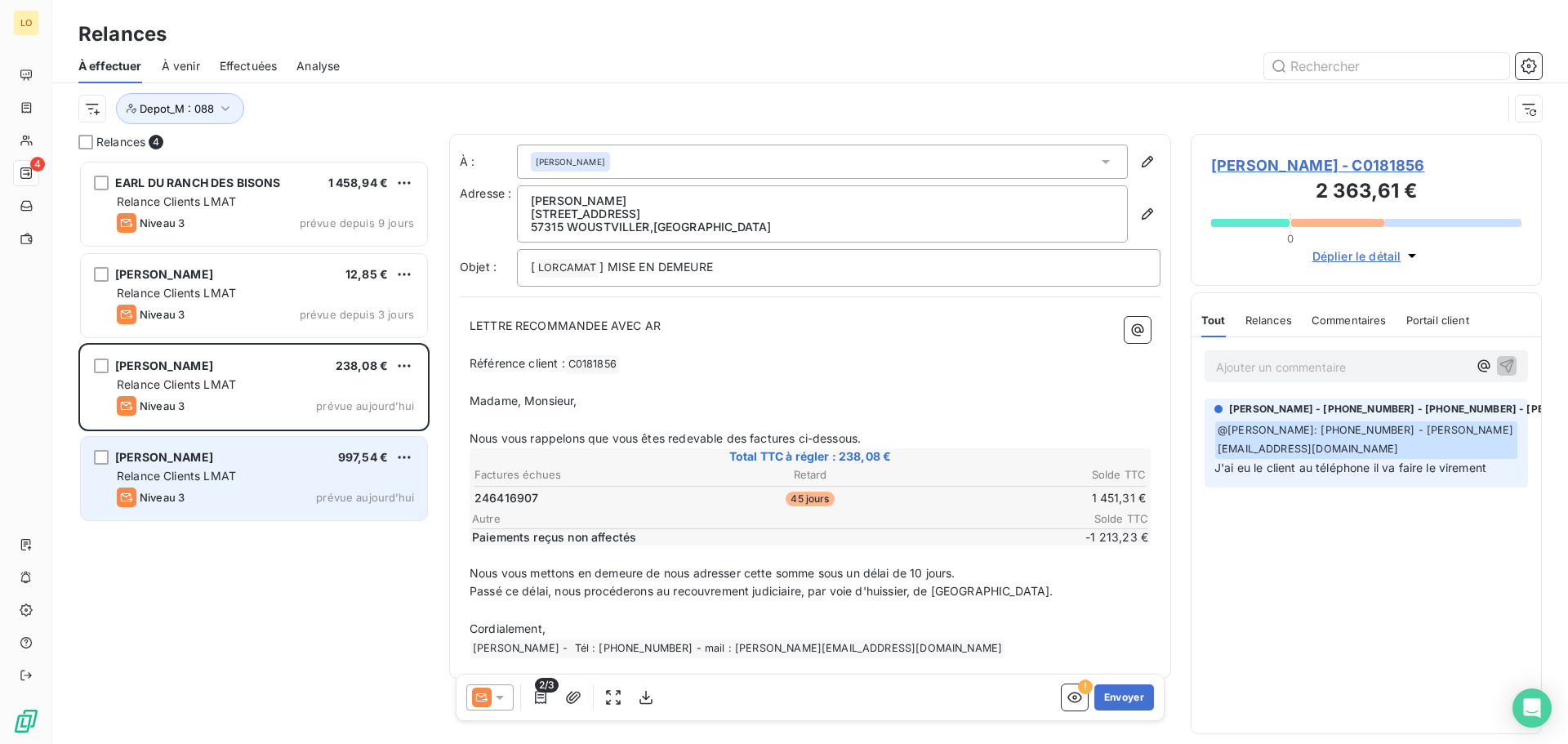
click at [276, 476] on div "Relance Clients LMAT" at bounding box center [265, 476] width 297 height 16
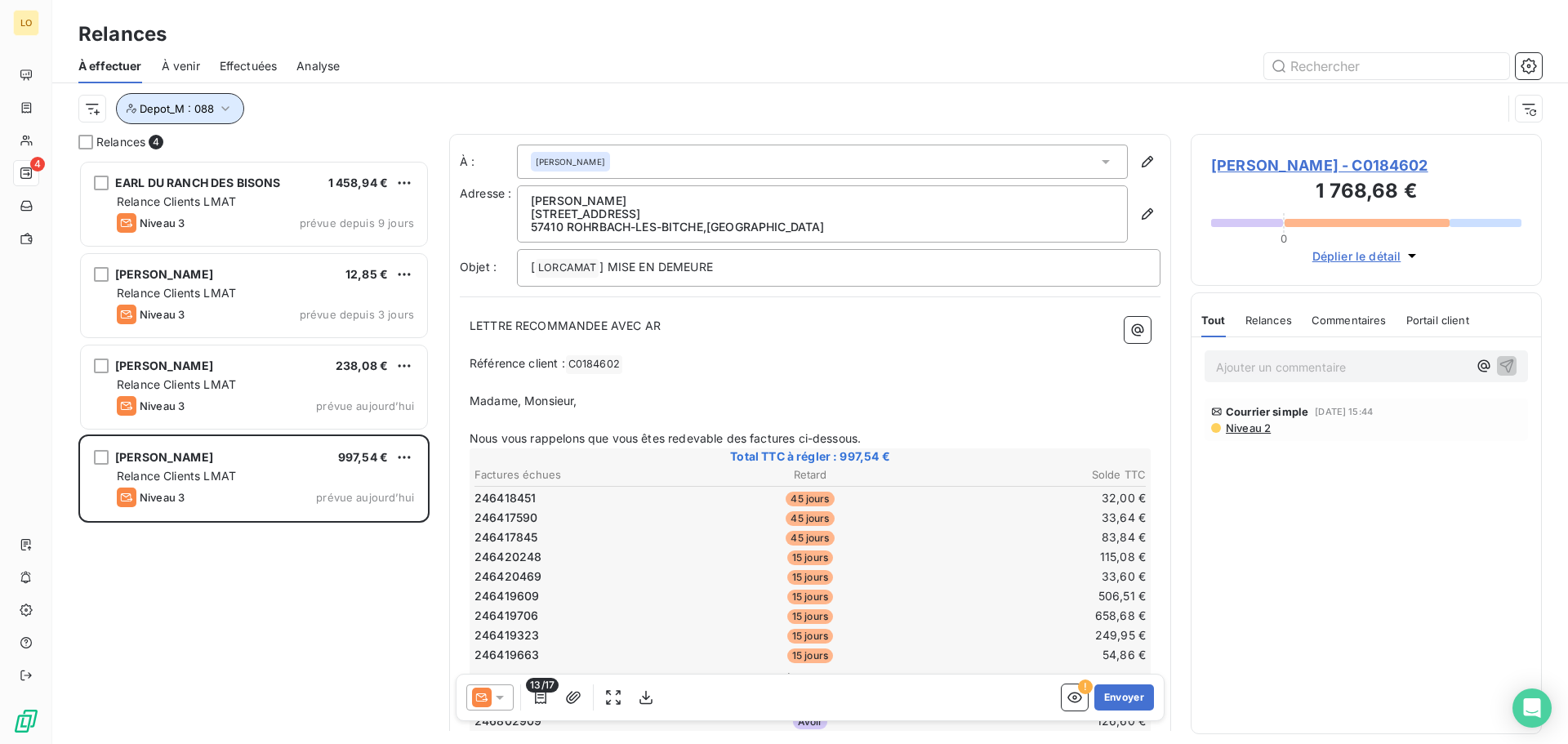
click at [225, 109] on icon "button" at bounding box center [225, 109] width 16 height 16
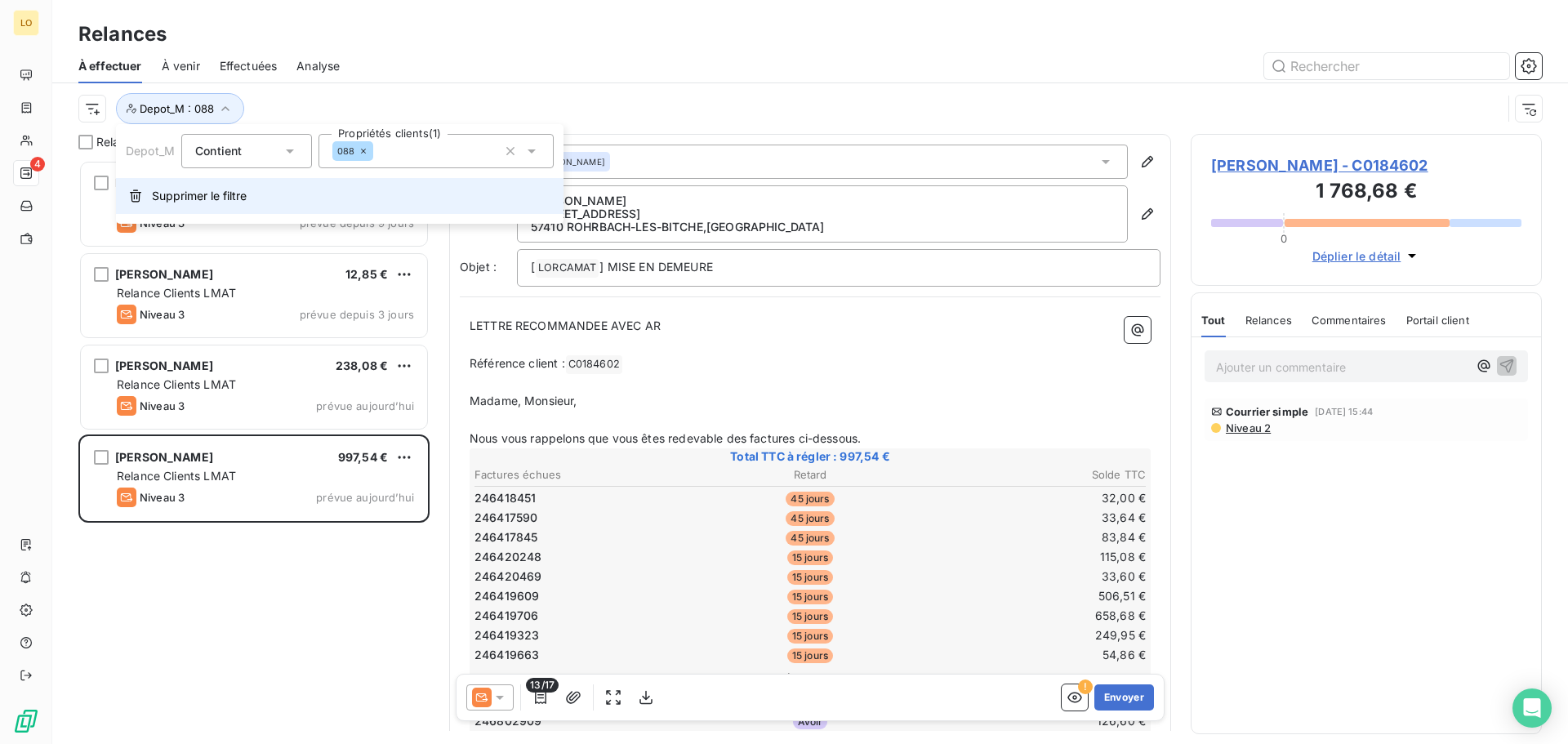
click at [217, 199] on span "Supprimer le filtre" at bounding box center [199, 196] width 94 height 16
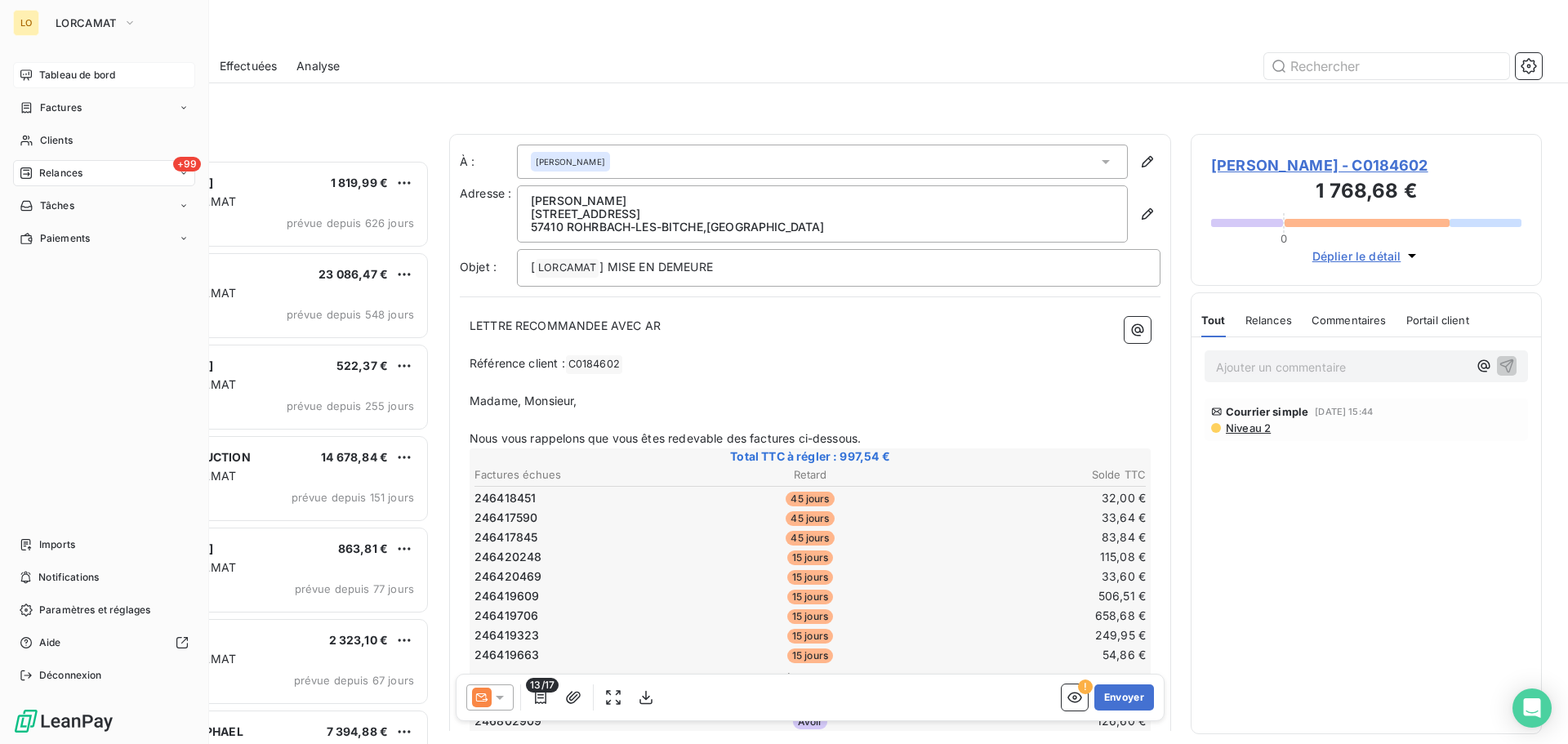
click at [34, 75] on div "Tableau de bord" at bounding box center [104, 75] width 182 height 26
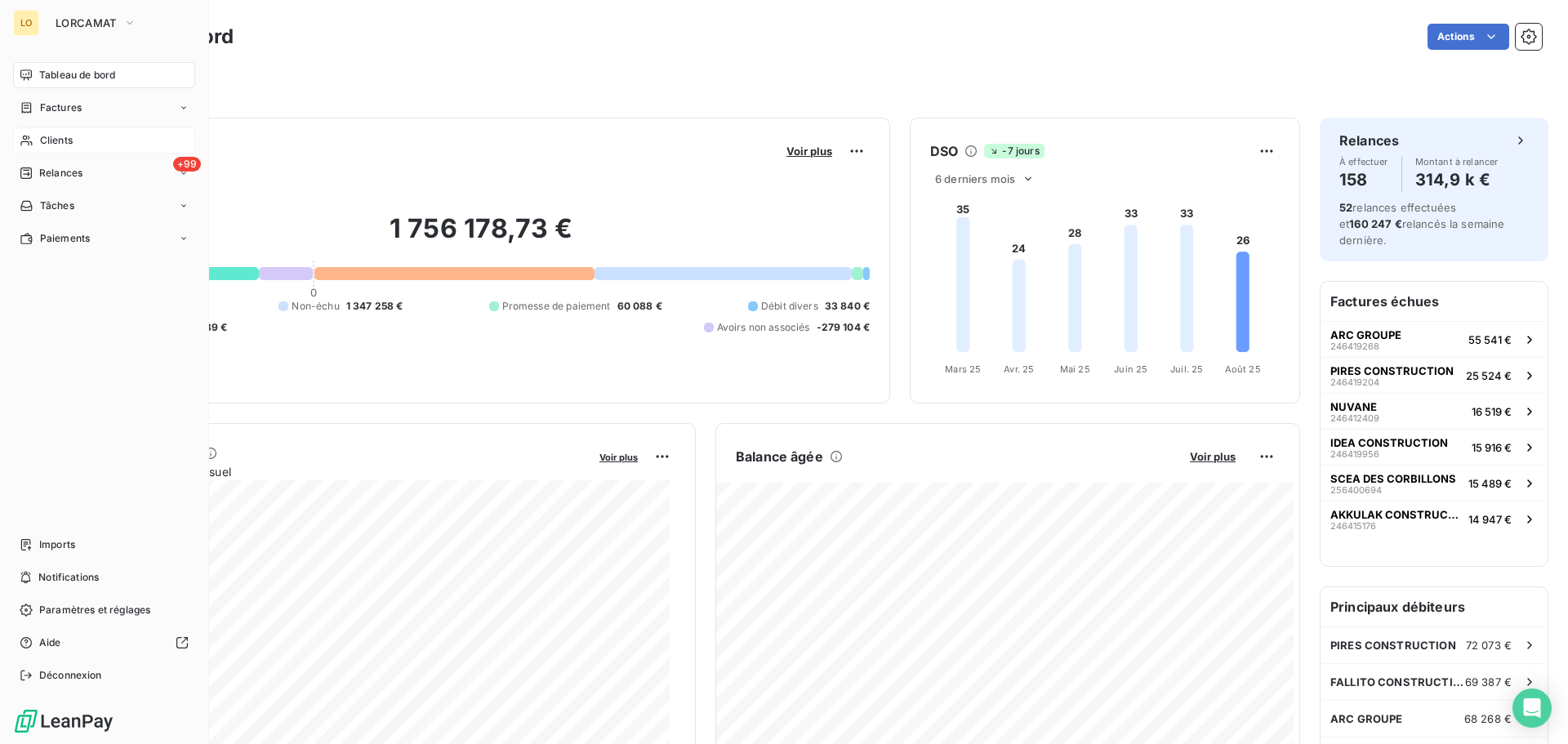
click at [51, 135] on span "Clients" at bounding box center [56, 140] width 32 height 14
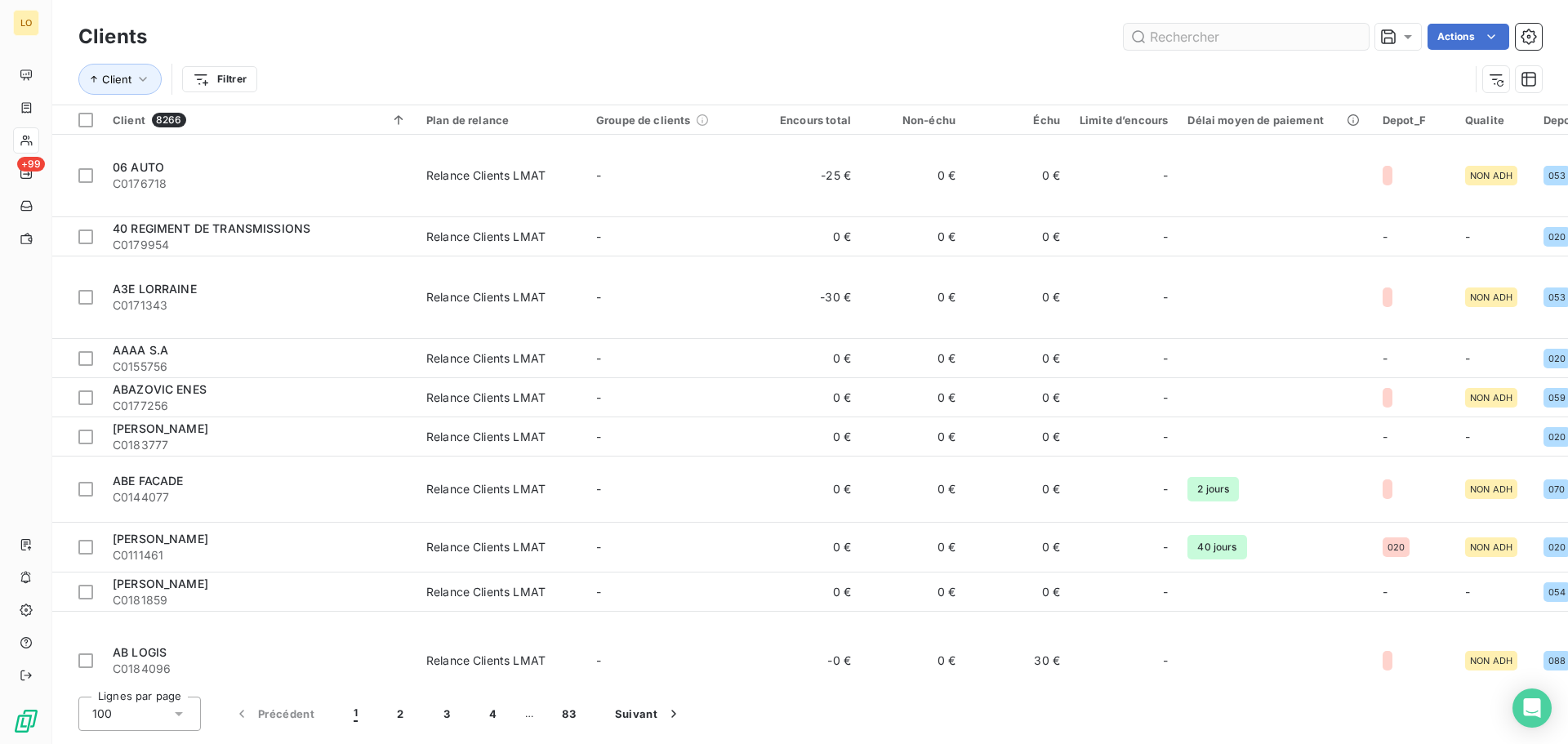
click at [1179, 33] on input "text" at bounding box center [1246, 36] width 245 height 26
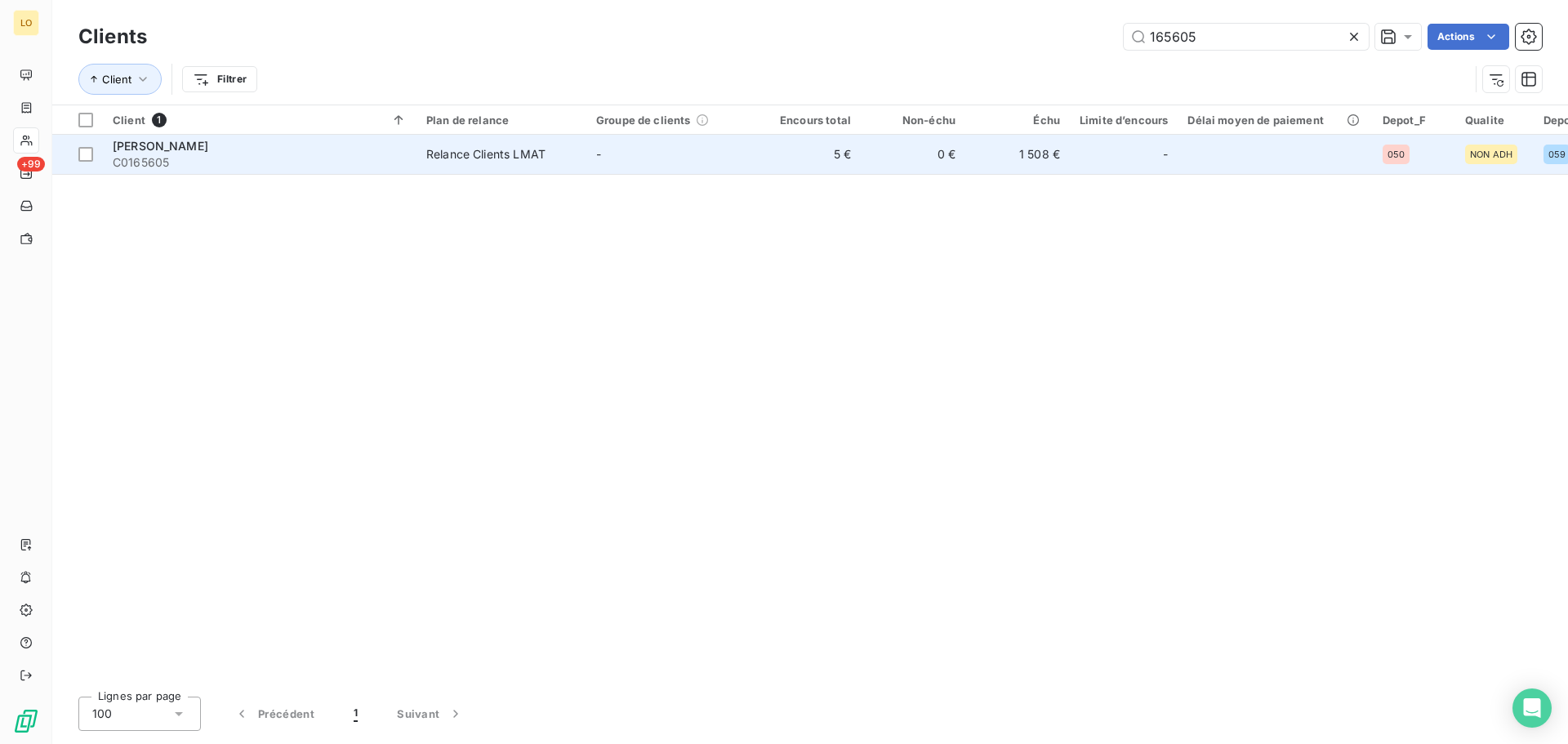
type input "165605"
click at [284, 155] on span "C0165605" at bounding box center [259, 163] width 294 height 16
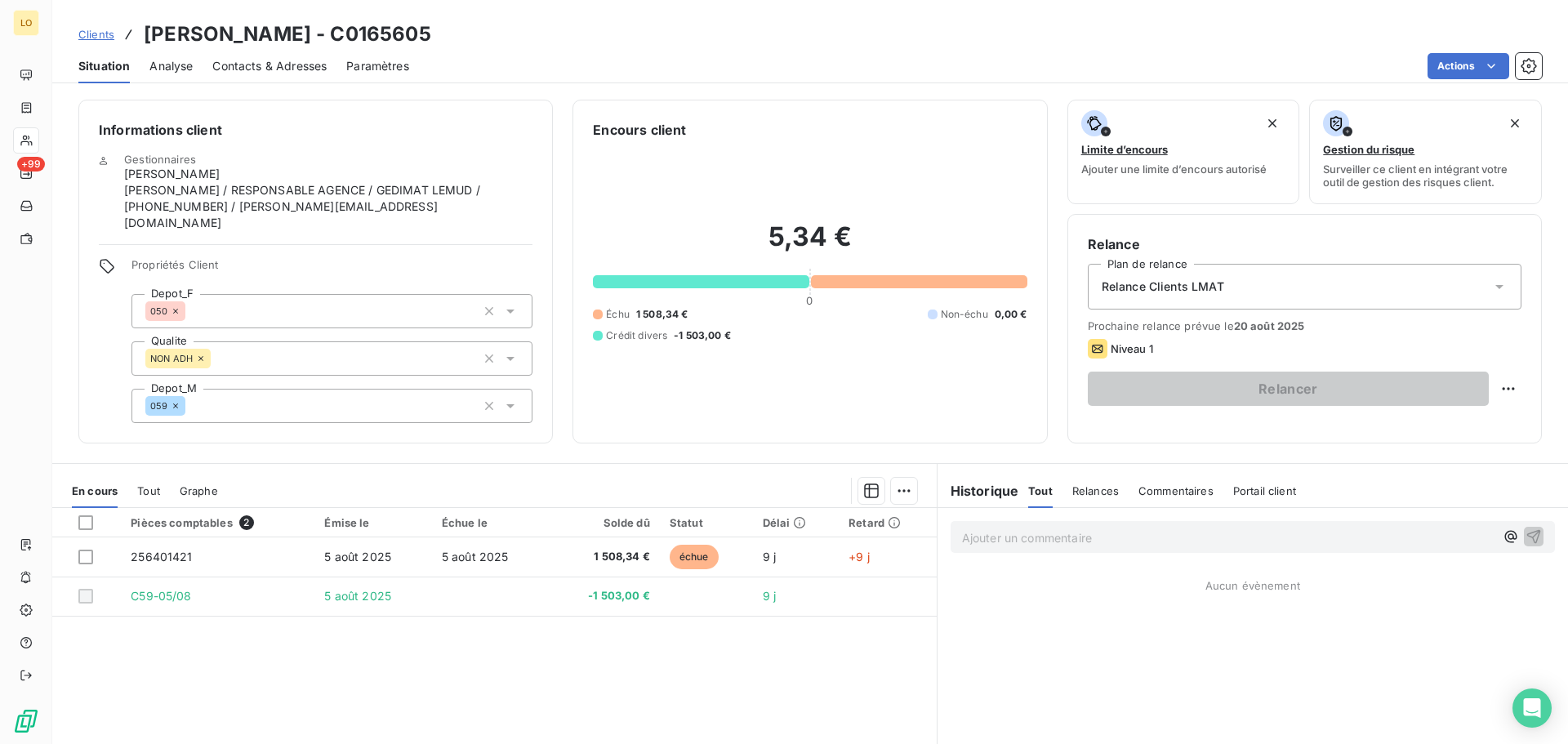
click at [1022, 527] on p "Ajouter un commentaire ﻿" at bounding box center [1228, 537] width 533 height 21
drag, startPoint x: 1064, startPoint y: 607, endPoint x: 1059, endPoint y: 588, distance: 19.6
click at [1065, 604] on div "[PERSON_NAME] va regarder, difference de prix entre la facture et le bon du cha…" at bounding box center [1252, 690] width 631 height 363
click at [1088, 529] on span "[PERSON_NAME] va regarder, difference de prix entre la facture et le bon du cha…" at bounding box center [1200, 535] width 477 height 13
click at [1255, 529] on span "[PERSON_NAME] va regarder, différence de prix entre la facture et le bon du cha…" at bounding box center [1200, 535] width 477 height 13
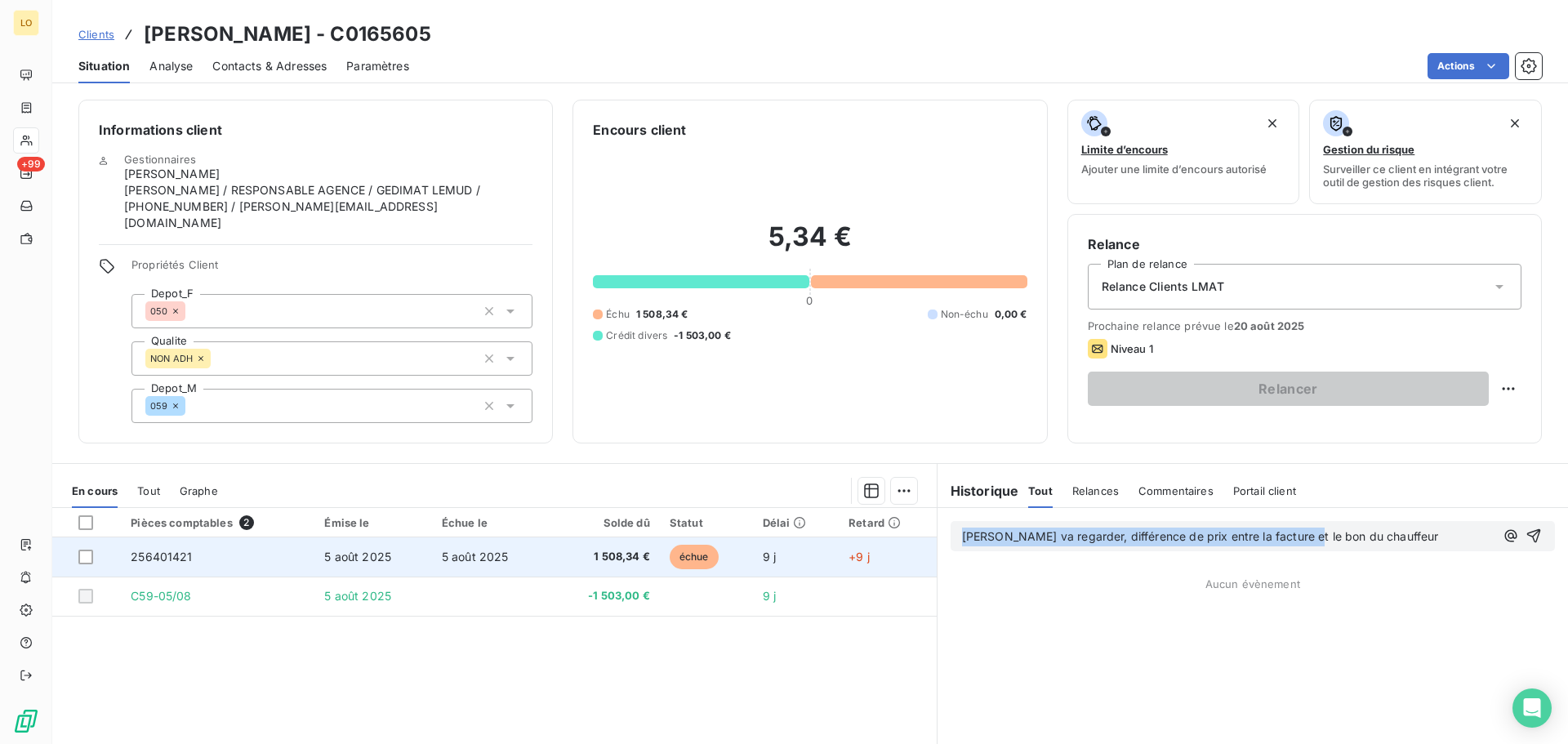
drag, startPoint x: 1028, startPoint y: 534, endPoint x: 887, endPoint y: 543, distance: 141.3
click at [887, 543] on div "En cours Tout Graphe Pièces comptables 2 Émise le Échue le Solde dû Statut Déla…" at bounding box center [810, 668] width 1516 height 408
drag, startPoint x: 1456, startPoint y: 520, endPoint x: 878, endPoint y: 521, distance: 578.0
click at [883, 522] on div "En cours Tout Graphe Pièces comptables 2 Émise le Échue le Solde dû Statut Déla…" at bounding box center [810, 668] width 1516 height 408
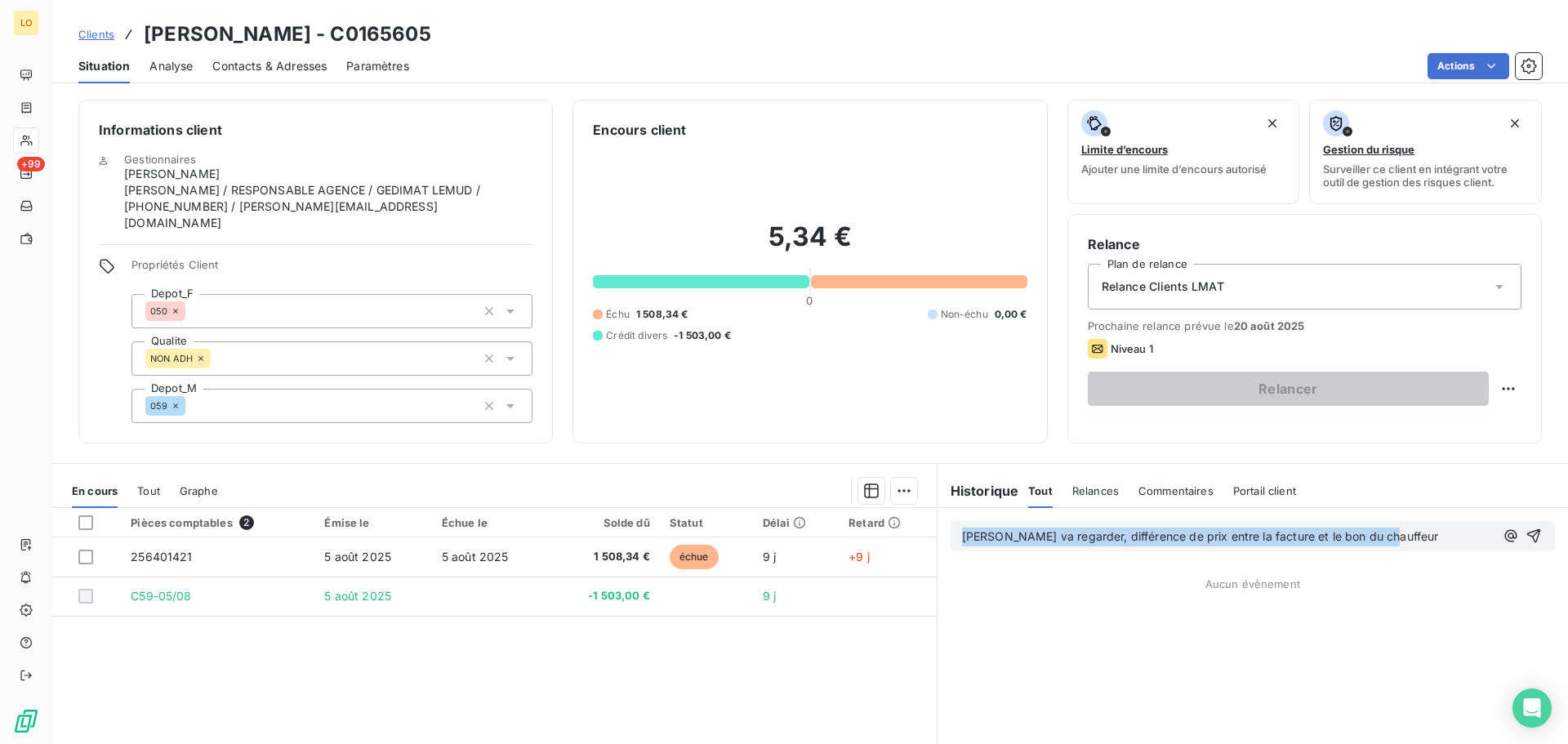
copy span "[PERSON_NAME] va regarder, différence de prix entre la facture et le bon du cha…"
drag, startPoint x: 1048, startPoint y: 551, endPoint x: 1067, endPoint y: 545, distance: 19.9
click at [1049, 551] on div "[PERSON_NAME] va regarder, différence de prix entre la facture et le bon du cha…" at bounding box center [1252, 690] width 631 height 363
click at [1528, 527] on icon "button" at bounding box center [1534, 535] width 16 height 16
